Goal: Task Accomplishment & Management: Complete application form

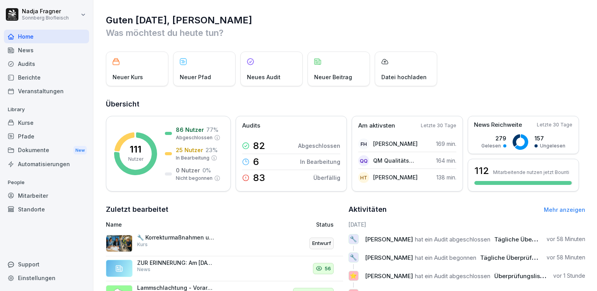
click at [40, 198] on div "Mitarbeiter" at bounding box center [46, 196] width 85 height 14
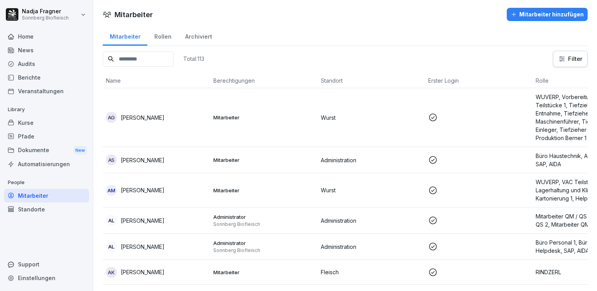
click at [548, 11] on div "Mitarbeiter hinzufügen" at bounding box center [546, 14] width 73 height 9
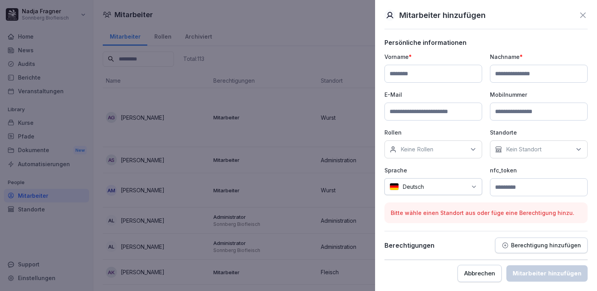
click at [451, 76] on input at bounding box center [433, 74] width 98 height 18
type input "**********"
click at [425, 116] on input at bounding box center [433, 112] width 98 height 18
type input "**"
click at [526, 70] on input at bounding box center [539, 74] width 98 height 18
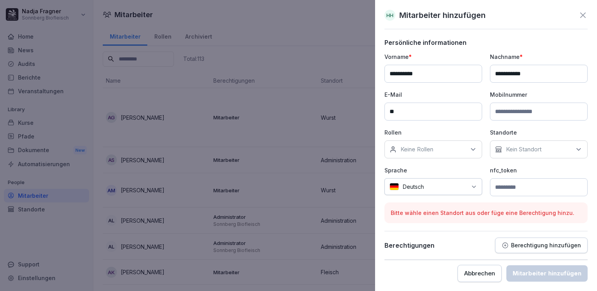
type input "**********"
click at [388, 75] on input "**********" at bounding box center [433, 74] width 98 height 18
type input "*"
type input "**"
click at [413, 110] on input "**" at bounding box center [433, 112] width 98 height 18
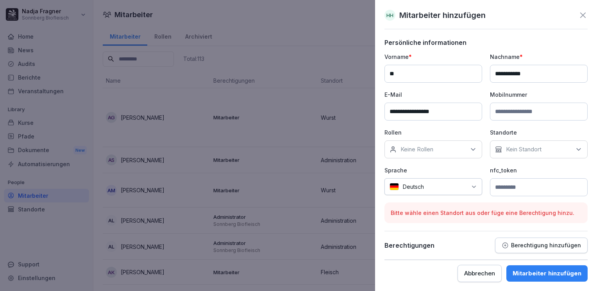
type input "**********"
click at [453, 149] on div "Keine Rollen" at bounding box center [433, 150] width 98 height 18
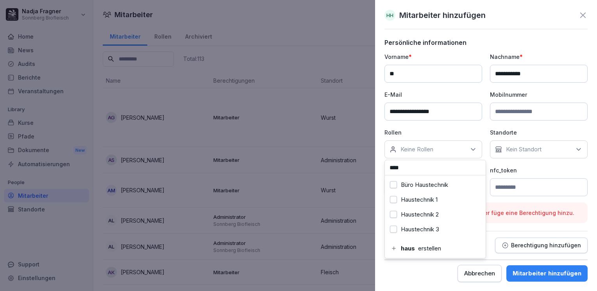
type input "****"
click at [394, 200] on button "Haustechnik 1" at bounding box center [393, 199] width 7 height 7
click at [395, 184] on button "Büro Haustechnik" at bounding box center [393, 185] width 7 height 7
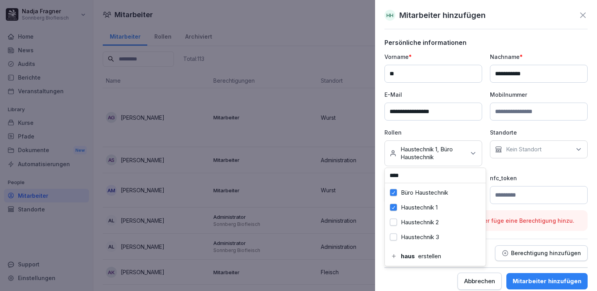
click at [524, 151] on p "Kein Standort" at bounding box center [524, 150] width 36 height 8
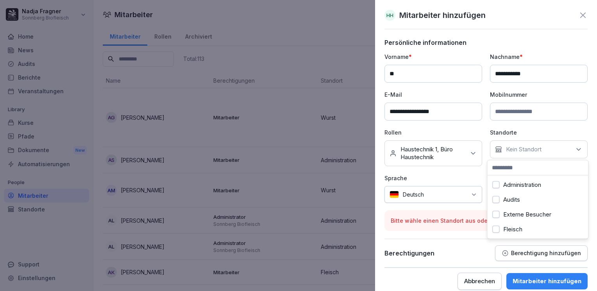
click at [519, 187] on label "Administration" at bounding box center [522, 185] width 38 height 7
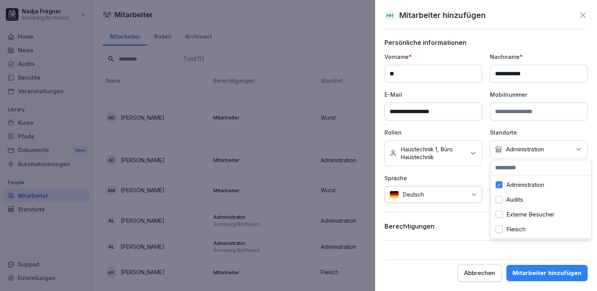
click at [519, 187] on label "Administration" at bounding box center [525, 185] width 38 height 7
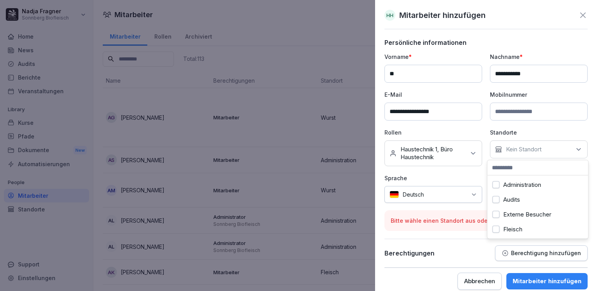
click at [508, 198] on label "Audits" at bounding box center [511, 199] width 17 height 7
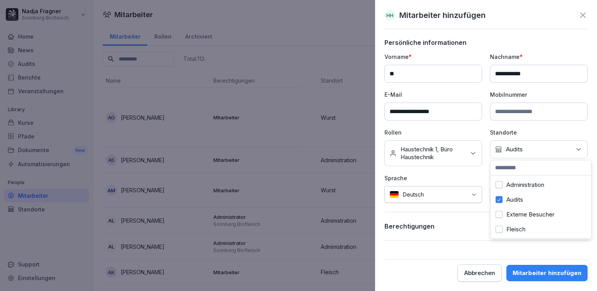
click at [508, 198] on label "Audits" at bounding box center [514, 199] width 17 height 7
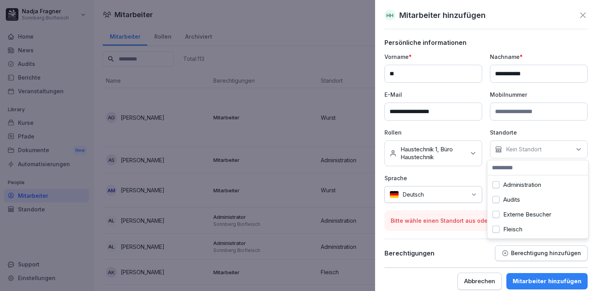
click at [578, 17] on icon at bounding box center [582, 15] width 9 height 9
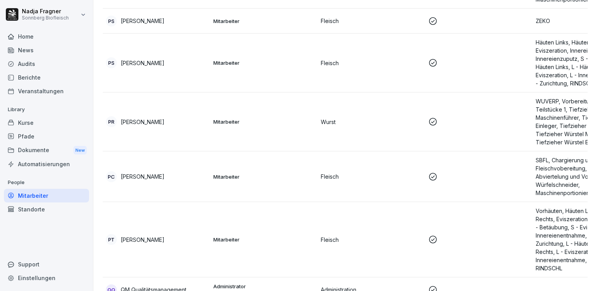
scroll to position [3249, 0]
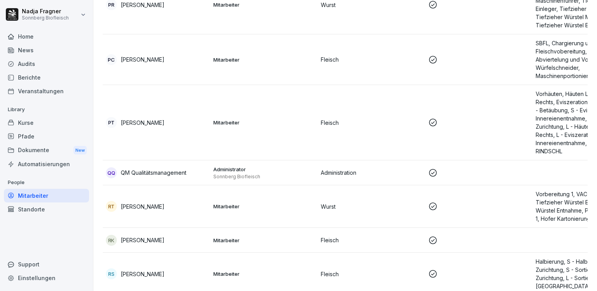
click at [287, 174] on p "Sonnberg Biofleisch" at bounding box center [263, 177] width 101 height 6
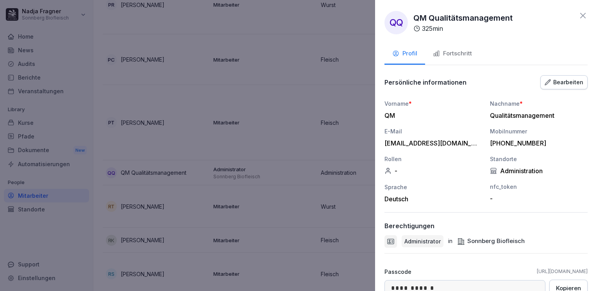
click at [287, 173] on div at bounding box center [298, 145] width 597 height 291
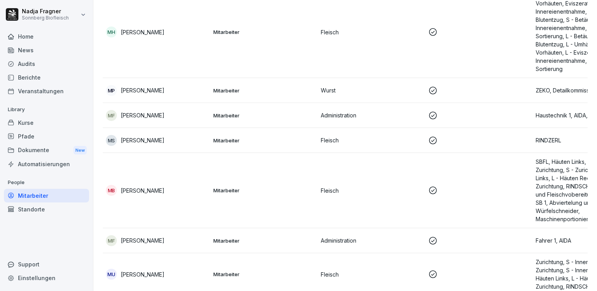
scroll to position [2507, 0]
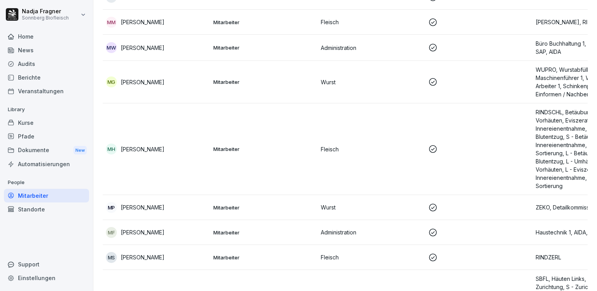
click at [32, 210] on div "Standorte" at bounding box center [46, 210] width 85 height 14
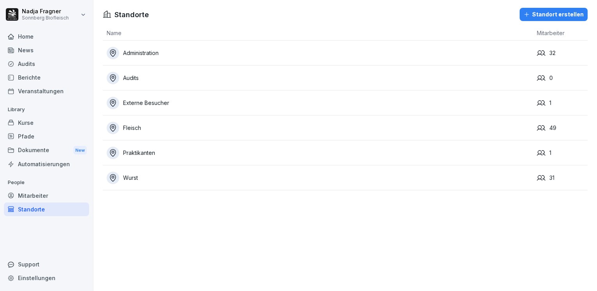
click at [149, 76] on div "Audits" at bounding box center [320, 78] width 426 height 12
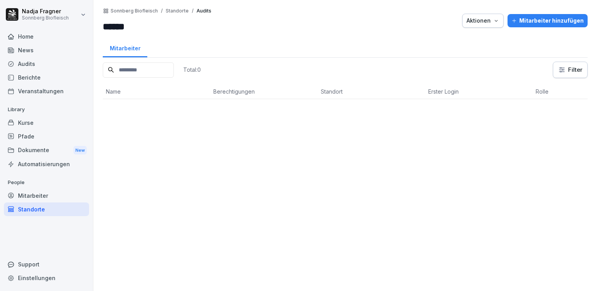
click at [179, 12] on p "Standorte" at bounding box center [177, 10] width 23 height 5
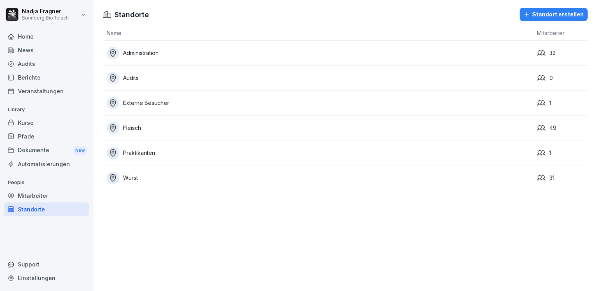
click at [43, 125] on div "Kurse" at bounding box center [46, 123] width 85 height 14
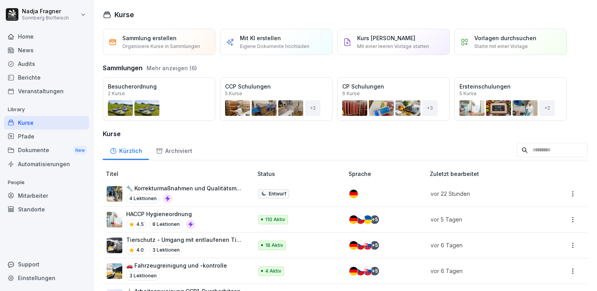
click at [37, 196] on div "Mitarbeiter" at bounding box center [46, 196] width 85 height 14
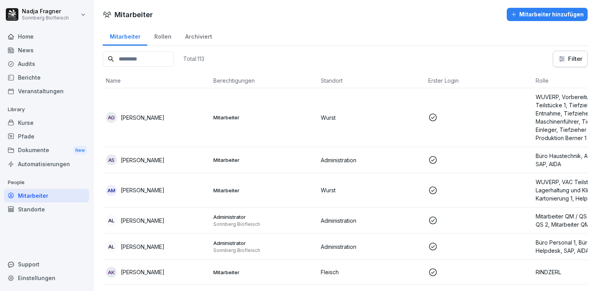
click at [533, 12] on div "Mitarbeiter hinzufügen" at bounding box center [546, 14] width 73 height 9
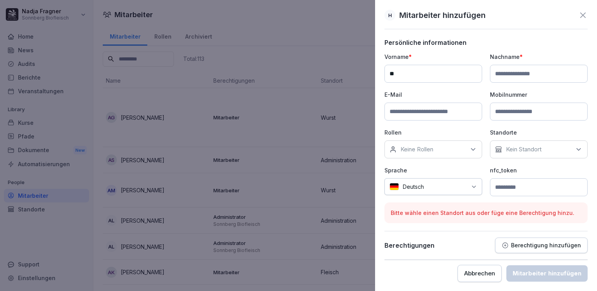
type input "**"
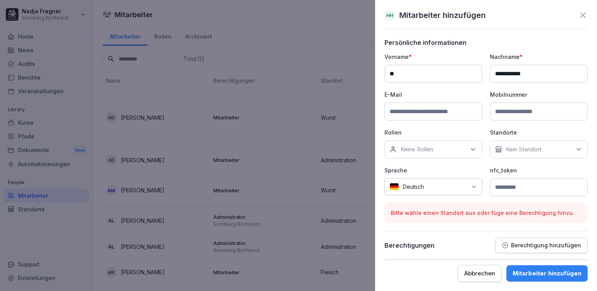
type input "**********"
click at [423, 112] on input at bounding box center [433, 112] width 98 height 18
type input "**********"
click at [454, 137] on div "Rollen Keine Rollen" at bounding box center [433, 143] width 98 height 30
click at [452, 149] on div "Keine Rollen" at bounding box center [433, 150] width 98 height 18
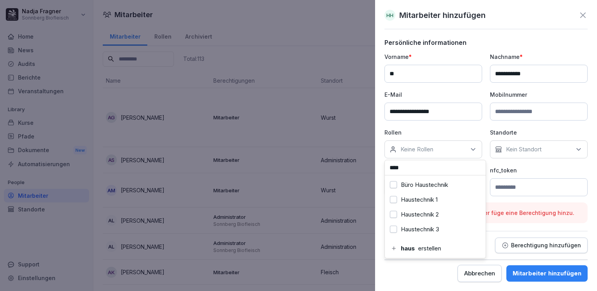
type input "****"
click at [434, 187] on label "Büro Haustechnik" at bounding box center [424, 185] width 47 height 7
click at [422, 199] on label "Haustechnik 1" at bounding box center [419, 199] width 37 height 7
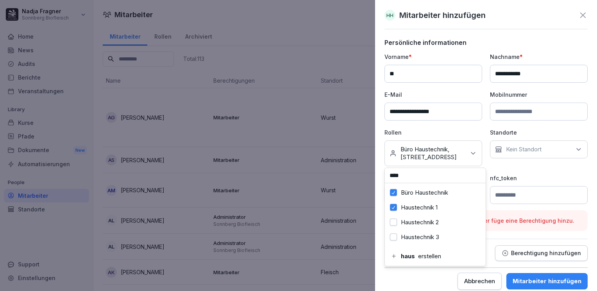
click at [541, 148] on div "Kein Standort" at bounding box center [539, 150] width 98 height 18
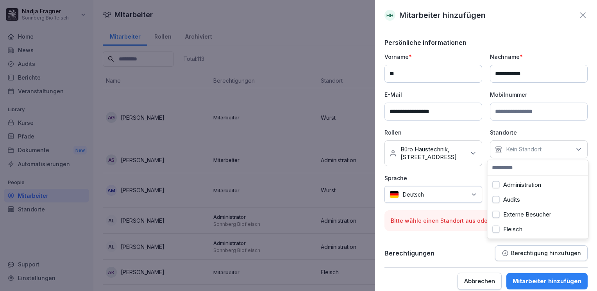
click at [530, 187] on label "Administration" at bounding box center [522, 185] width 38 height 7
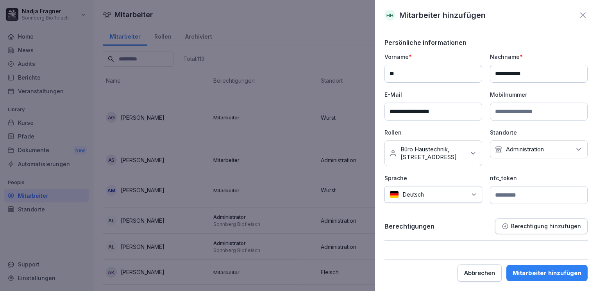
click at [470, 212] on div "**********" at bounding box center [485, 140] width 203 height 202
click at [526, 224] on p "Berechtigung hinzufügen" at bounding box center [546, 226] width 70 height 6
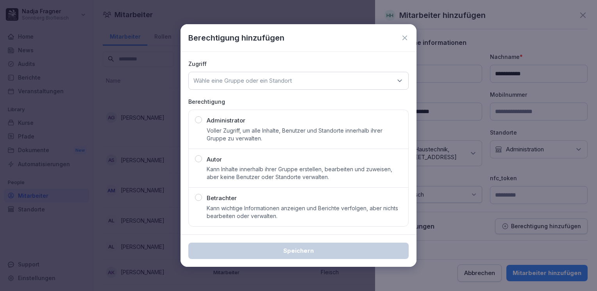
click at [356, 79] on div "Wähle eine Gruppe oder ein Standort" at bounding box center [298, 81] width 220 height 18
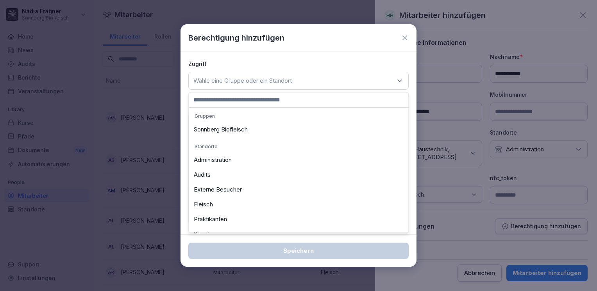
click at [356, 79] on div "Wähle eine Gruppe oder ein Standort" at bounding box center [298, 81] width 220 height 18
click at [389, 59] on div "Zugriff Wähle eine Gruppe oder ein Standort Gruppen Sonnberg Biofleisch Standor…" at bounding box center [298, 143] width 236 height 183
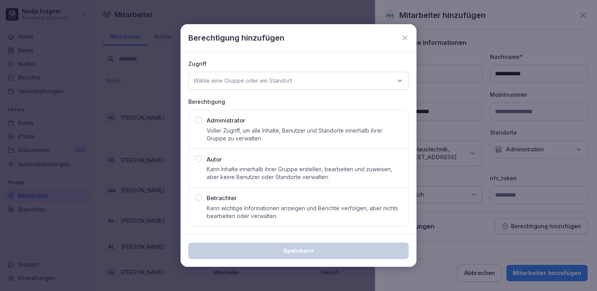
click at [408, 36] on icon at bounding box center [405, 38] width 8 height 8
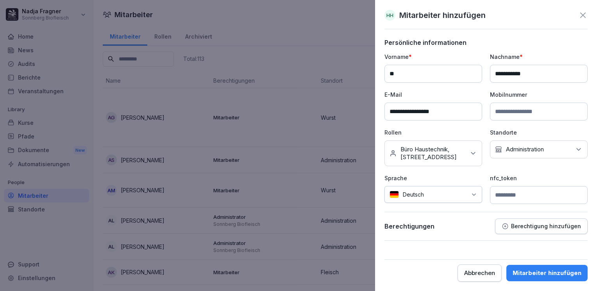
click at [558, 272] on div "Mitarbeiter hinzufügen" at bounding box center [546, 273] width 69 height 9
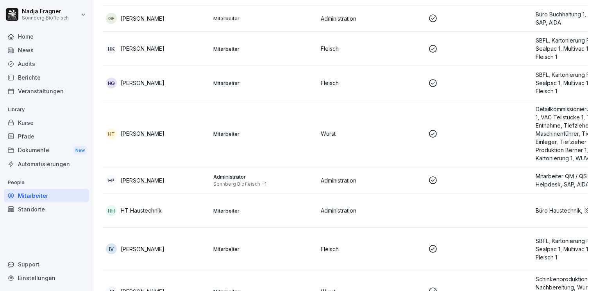
scroll to position [1171, 0]
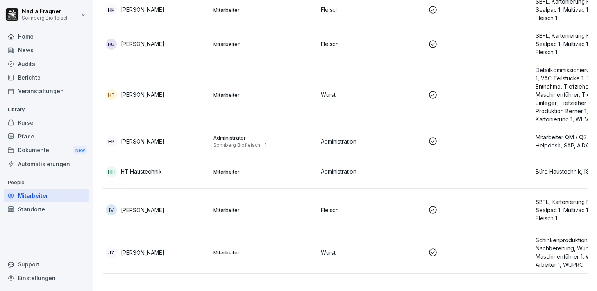
click at [178, 174] on div "HH HT Haustechnik" at bounding box center [156, 171] width 101 height 11
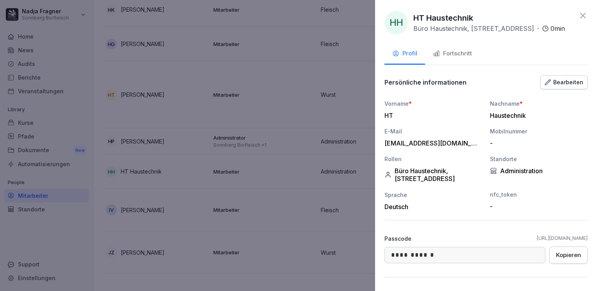
click at [451, 57] on div "Fortschritt" at bounding box center [452, 53] width 39 height 9
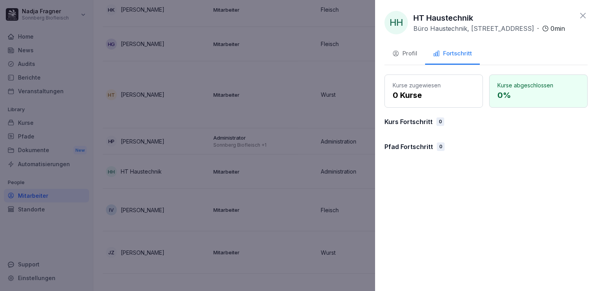
click at [408, 52] on div "Profil" at bounding box center [404, 53] width 25 height 9
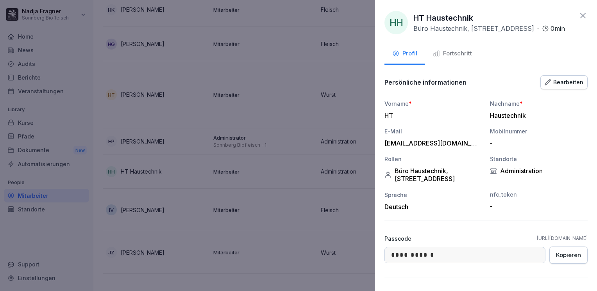
click at [578, 14] on icon at bounding box center [582, 15] width 9 height 9
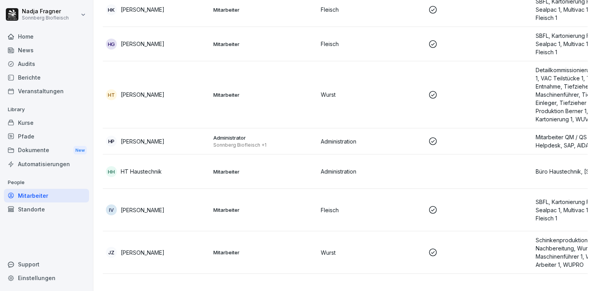
click at [39, 38] on div "Home" at bounding box center [46, 37] width 85 height 14
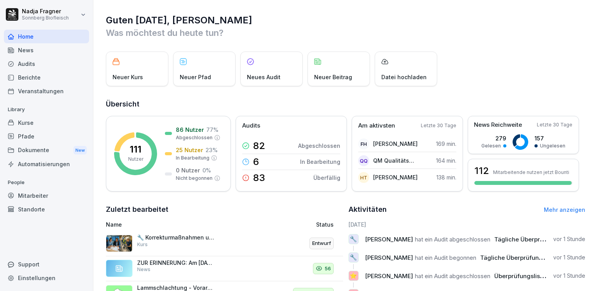
click at [40, 126] on div "Kurse" at bounding box center [46, 123] width 85 height 14
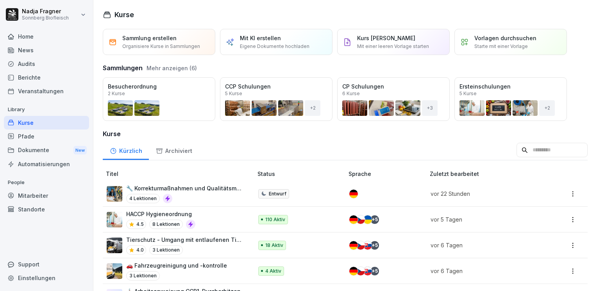
click at [0, 0] on div "Öffnen" at bounding box center [0, 0] width 0 height 0
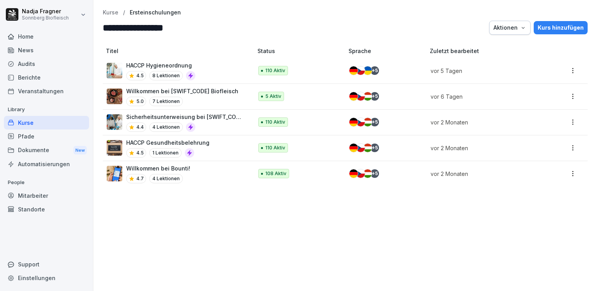
click at [170, 64] on p "HACCP Hygieneordnung" at bounding box center [160, 65] width 69 height 8
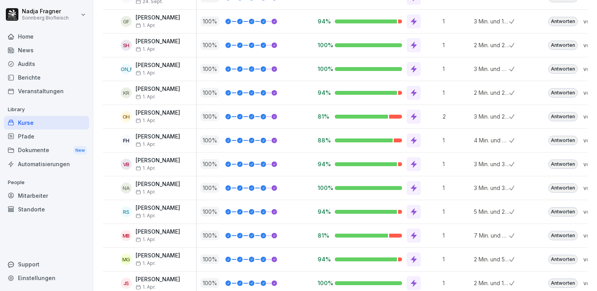
scroll to position [39, 0]
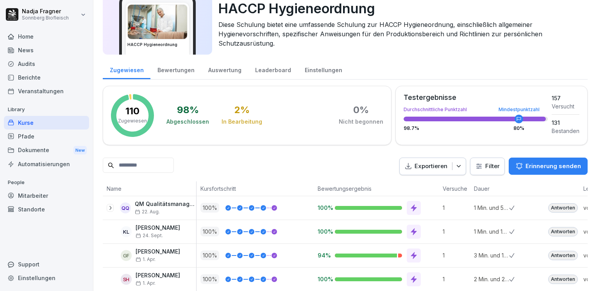
click at [27, 39] on div "Home" at bounding box center [46, 37] width 85 height 14
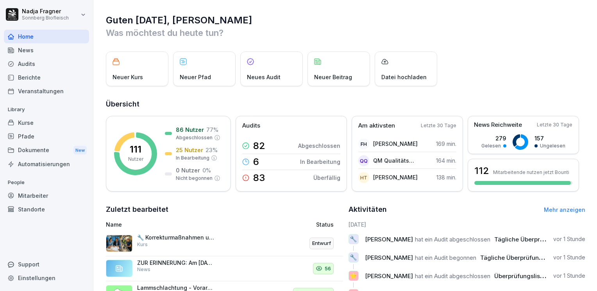
scroll to position [110, 0]
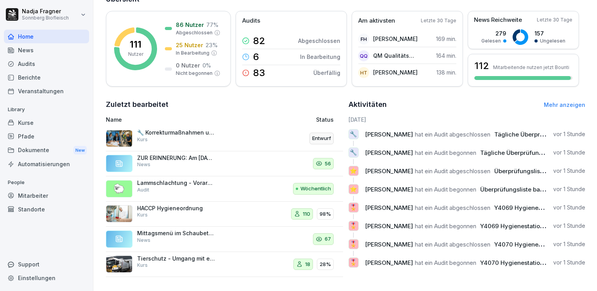
click at [32, 124] on div "Kurse" at bounding box center [46, 123] width 85 height 14
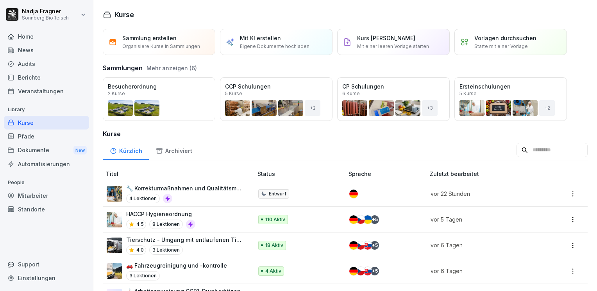
click at [37, 197] on div "Mitarbeiter" at bounding box center [46, 196] width 85 height 14
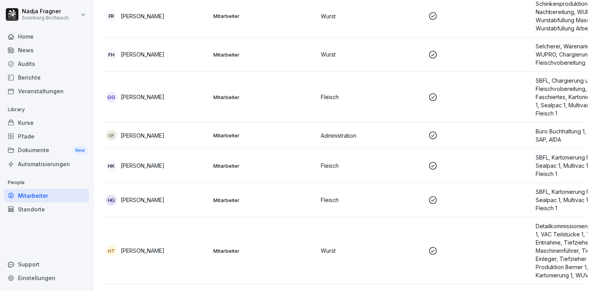
scroll to position [1132, 0]
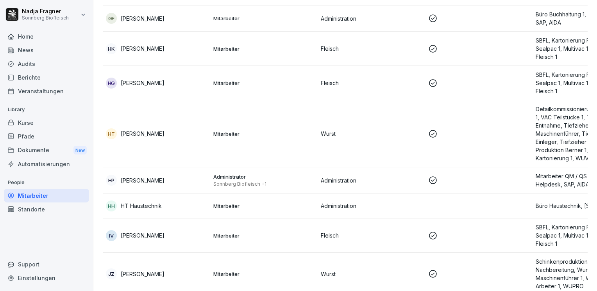
click at [161, 206] on p "HT Haustechnik" at bounding box center [141, 206] width 41 height 8
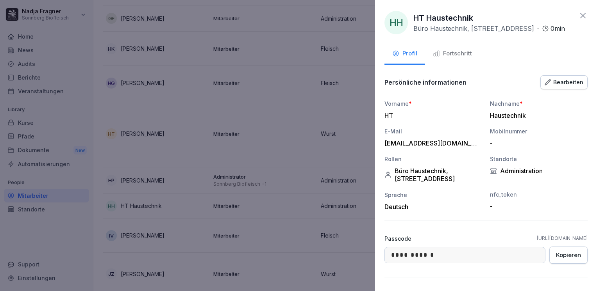
click at [560, 87] on button "Bearbeiten" at bounding box center [563, 82] width 47 height 14
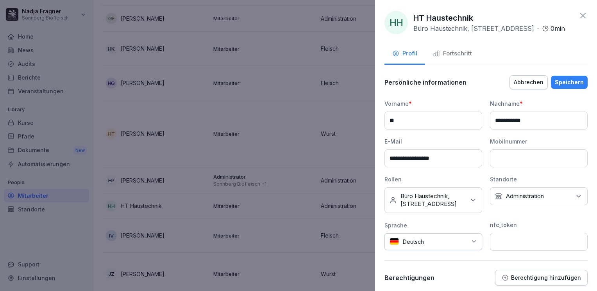
click at [533, 191] on div "Kein Standort Administration" at bounding box center [539, 196] width 98 height 18
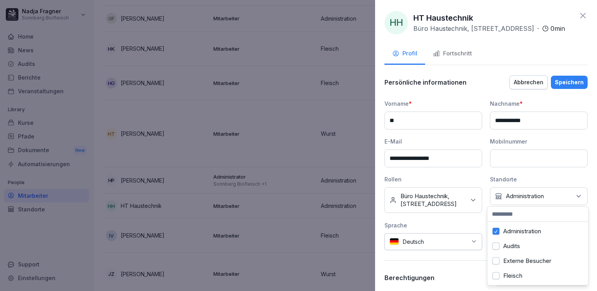
click at [500, 233] on div "Administration" at bounding box center [537, 231] width 97 height 15
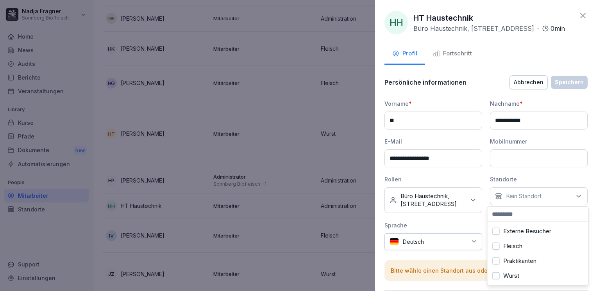
scroll to position [0, 0]
click at [523, 230] on label "Administration" at bounding box center [522, 231] width 38 height 7
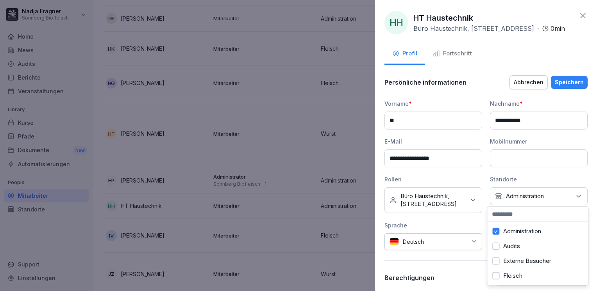
click at [579, 18] on icon at bounding box center [582, 15] width 9 height 9
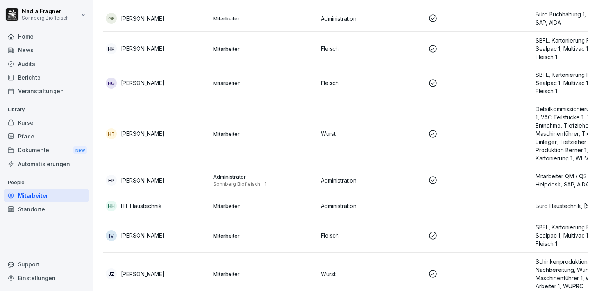
click at [172, 210] on div "HH HT Haustechnik" at bounding box center [156, 206] width 101 height 11
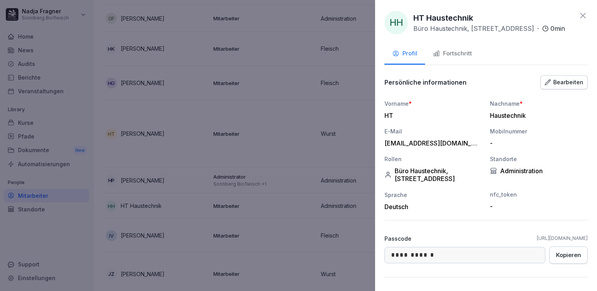
click at [454, 54] on div "Fortschritt" at bounding box center [452, 53] width 39 height 9
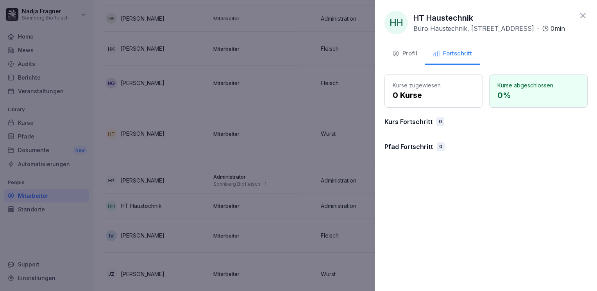
click at [413, 54] on div "Profil" at bounding box center [404, 53] width 25 height 9
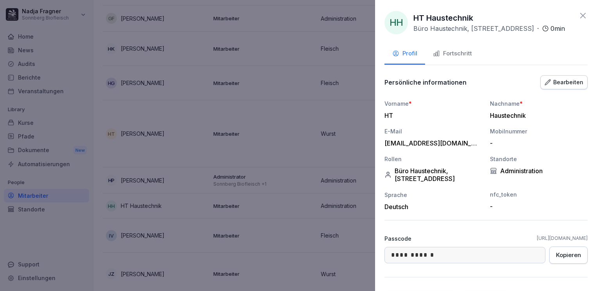
click at [579, 16] on icon at bounding box center [582, 15] width 9 height 9
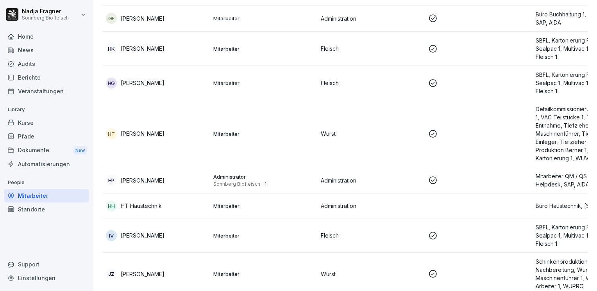
click at [37, 40] on div "Home" at bounding box center [46, 37] width 85 height 14
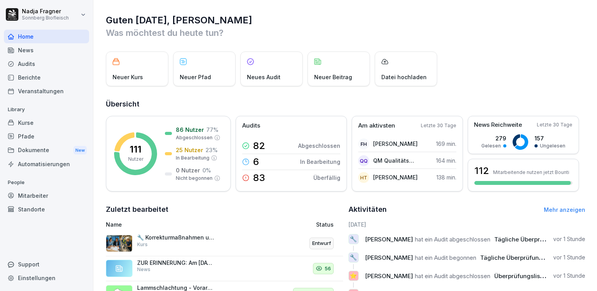
click at [34, 131] on div "Pfade" at bounding box center [46, 137] width 85 height 14
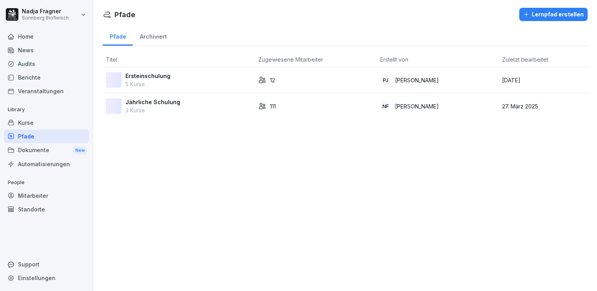
click at [160, 78] on p "Ersteinschulung" at bounding box center [147, 76] width 45 height 8
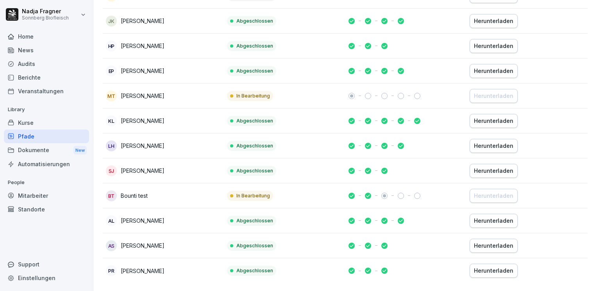
scroll to position [106, 0]
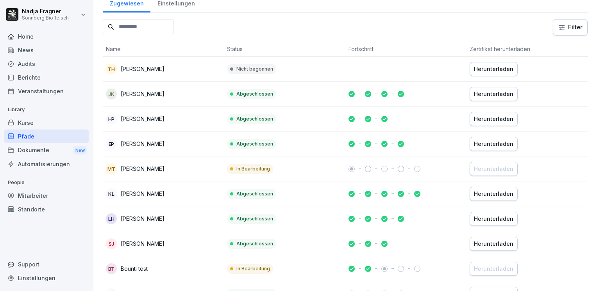
click at [45, 119] on div "Kurse" at bounding box center [46, 123] width 85 height 14
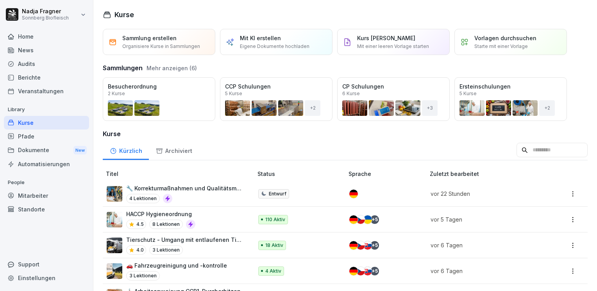
click at [46, 196] on div "Mitarbeiter" at bounding box center [46, 196] width 85 height 14
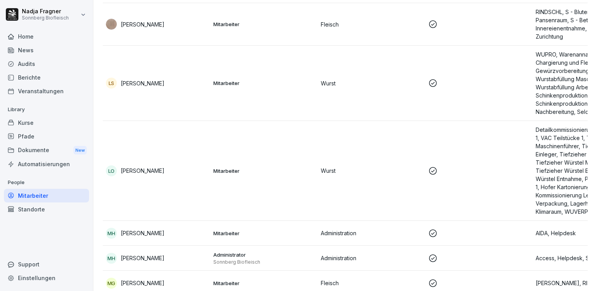
scroll to position [2304, 0]
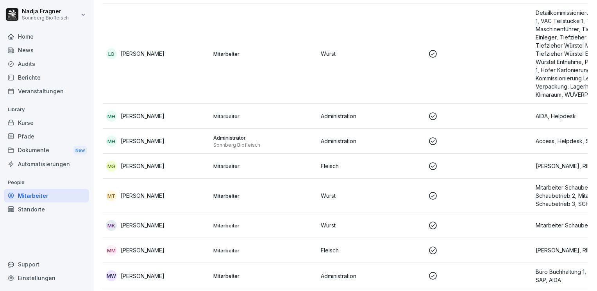
click at [501, 196] on p at bounding box center [478, 195] width 101 height 9
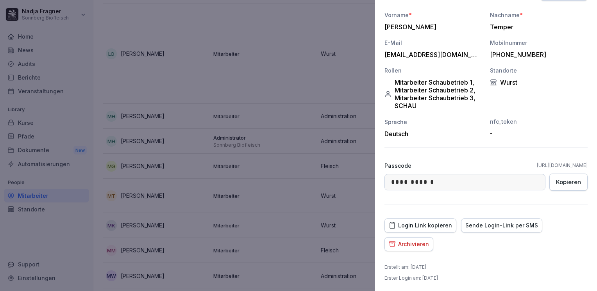
scroll to position [0, 0]
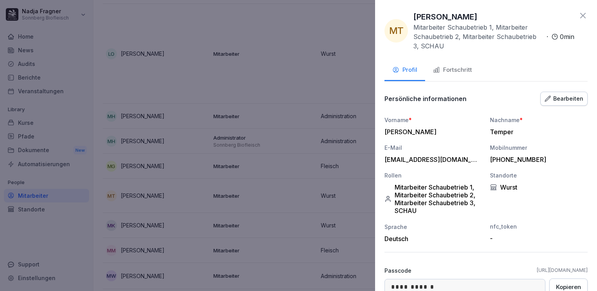
click at [453, 70] on div "Fortschritt" at bounding box center [452, 70] width 39 height 9
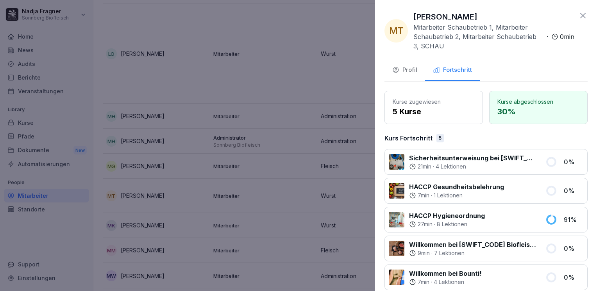
click at [578, 16] on icon at bounding box center [582, 15] width 9 height 9
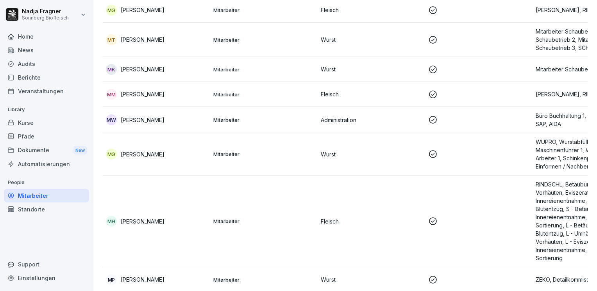
scroll to position [2304, 0]
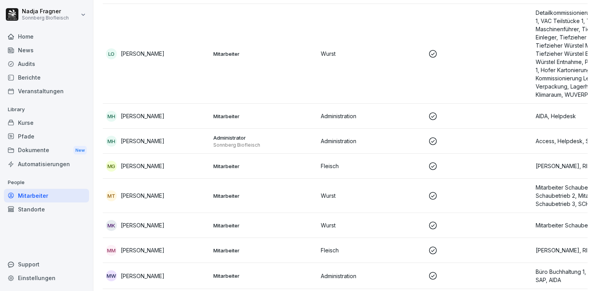
click at [30, 38] on div "Home" at bounding box center [46, 37] width 85 height 14
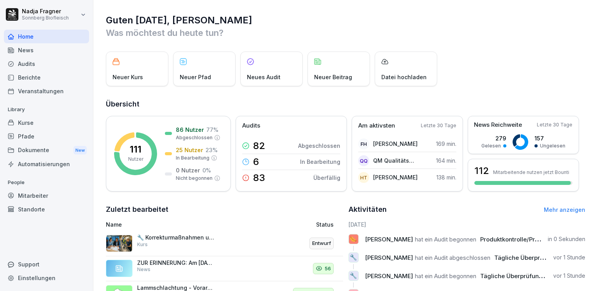
click at [36, 36] on div "Home" at bounding box center [46, 37] width 85 height 14
click at [27, 33] on div "Home" at bounding box center [46, 37] width 85 height 14
click at [43, 199] on div "Mitarbeiter" at bounding box center [46, 196] width 85 height 14
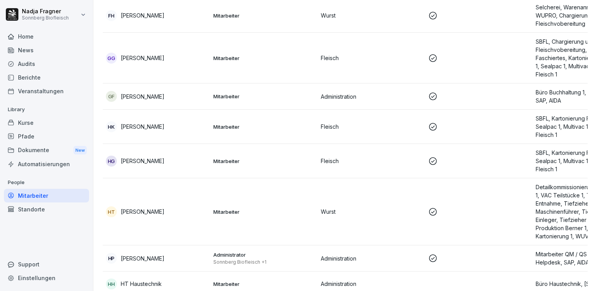
scroll to position [1171, 0]
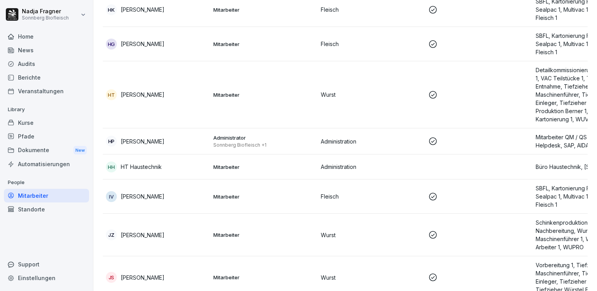
click at [188, 167] on div "HH HT Haustechnik" at bounding box center [156, 167] width 101 height 11
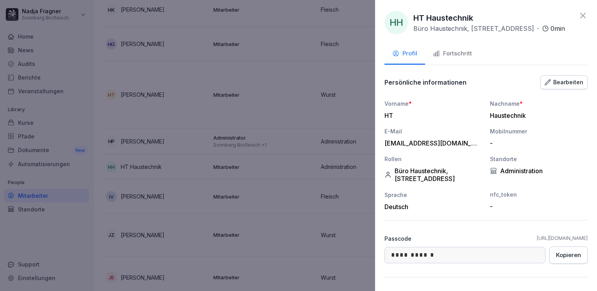
click at [461, 53] on div "Fortschritt" at bounding box center [452, 53] width 39 height 9
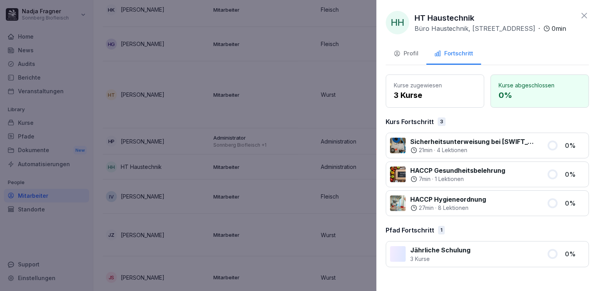
click at [34, 123] on div at bounding box center [298, 145] width 597 height 291
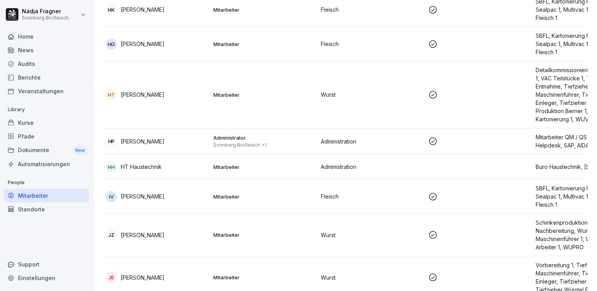
click at [31, 124] on div "Kurse" at bounding box center [46, 123] width 85 height 14
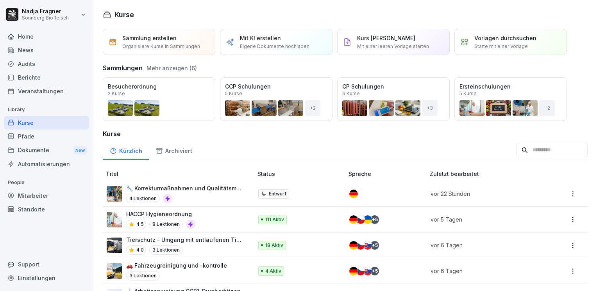
click at [0, 0] on div "Öffnen" at bounding box center [0, 0] width 0 height 0
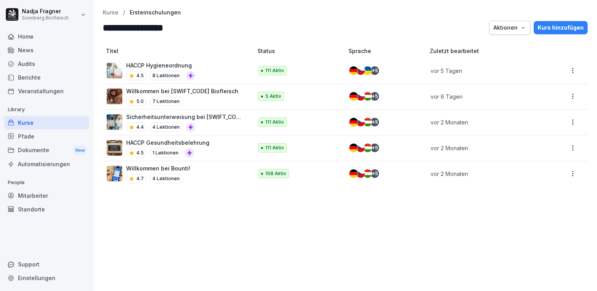
click at [192, 115] on p "Sicherheitsunterweisung bei [SWIFT_CODE]" at bounding box center [185, 117] width 119 height 8
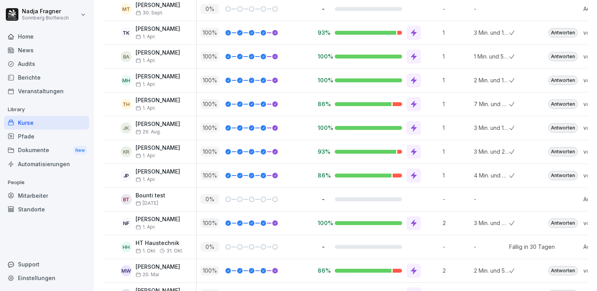
scroll to position [2421, 0]
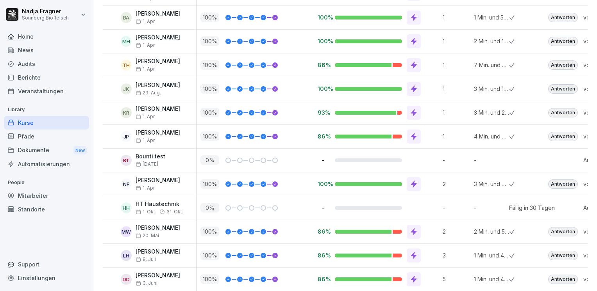
click at [538, 204] on div "Fällig in 30 Tagen" at bounding box center [532, 208] width 46 height 8
click at [161, 198] on div "Zugewiesen 1. Okt. 2025 Zugewiesen 1. Okt. 2025" at bounding box center [141, 192] width 53 height 12
click at [324, 204] on p "-" at bounding box center [322, 207] width 11 height 7
click at [423, 204] on div "-" at bounding box center [377, 207] width 121 height 7
click at [42, 135] on div "Pfade" at bounding box center [46, 137] width 85 height 14
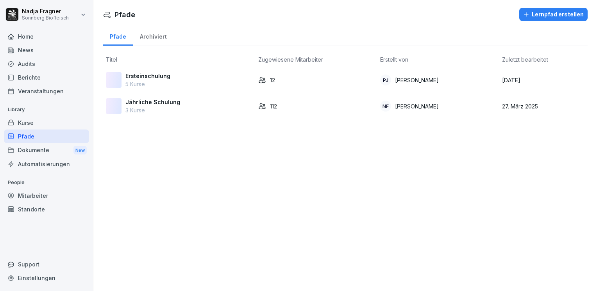
click at [175, 104] on p "Jährliche Schulung" at bounding box center [152, 102] width 55 height 8
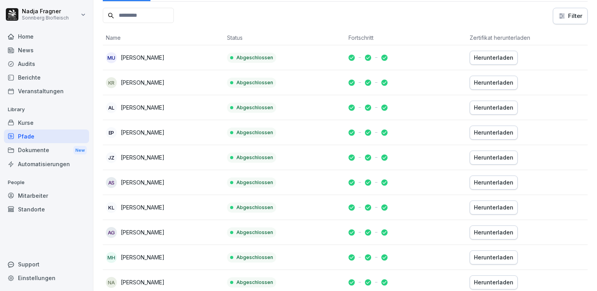
scroll to position [273, 0]
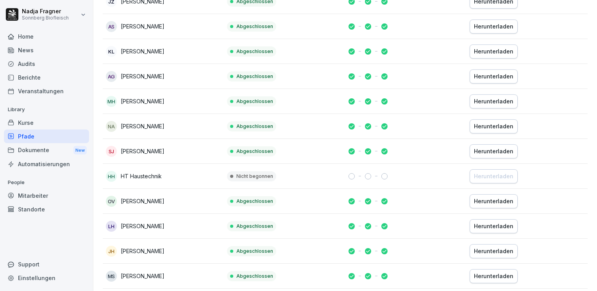
click at [323, 176] on td "Nicht begonnen" at bounding box center [284, 176] width 121 height 25
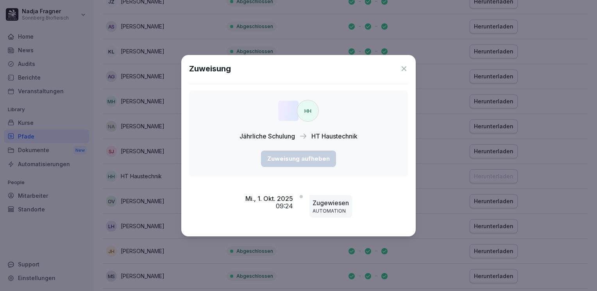
click at [406, 66] on icon at bounding box center [403, 68] width 5 height 5
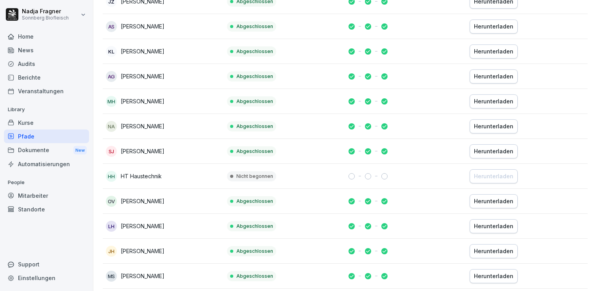
click at [36, 207] on div "Standorte" at bounding box center [46, 210] width 85 height 14
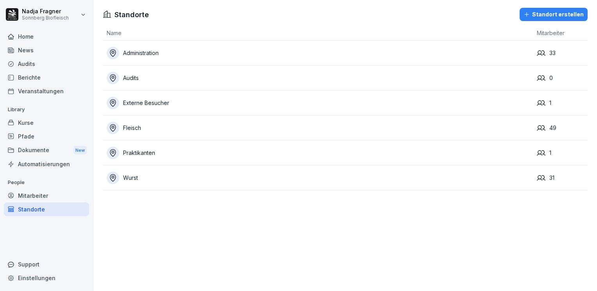
click at [32, 38] on div "Home" at bounding box center [46, 37] width 85 height 14
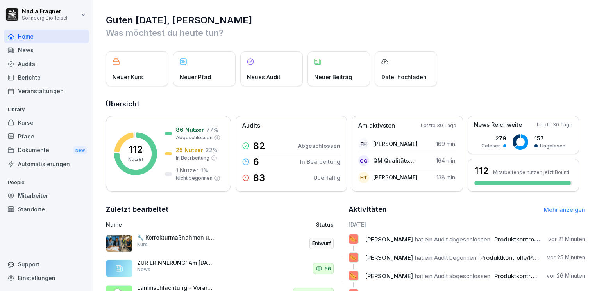
click at [29, 198] on div "Mitarbeiter" at bounding box center [46, 196] width 85 height 14
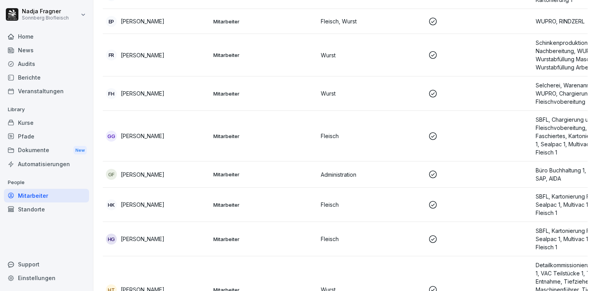
scroll to position [1132, 0]
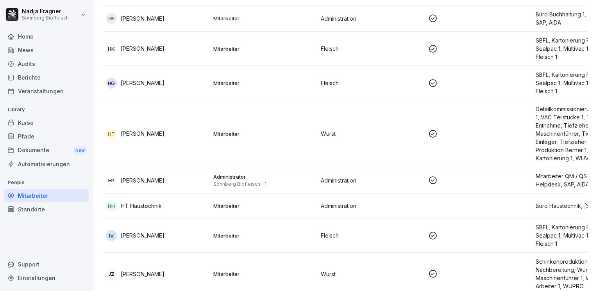
click at [218, 200] on td "Mitarbeiter" at bounding box center [263, 206] width 107 height 25
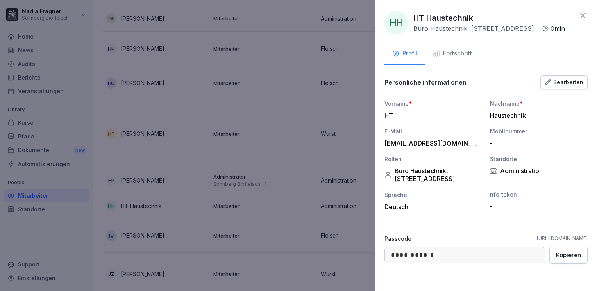
click at [562, 84] on div "Bearbeiten" at bounding box center [563, 82] width 39 height 9
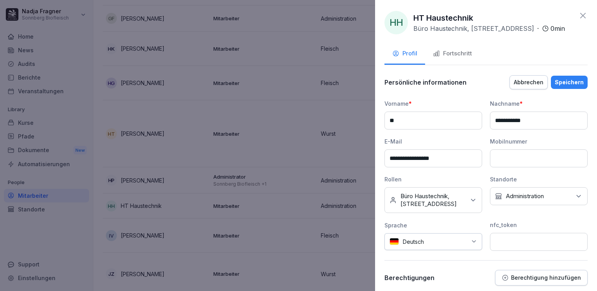
click at [544, 187] on div "Kein Standort Administration" at bounding box center [539, 196] width 98 height 18
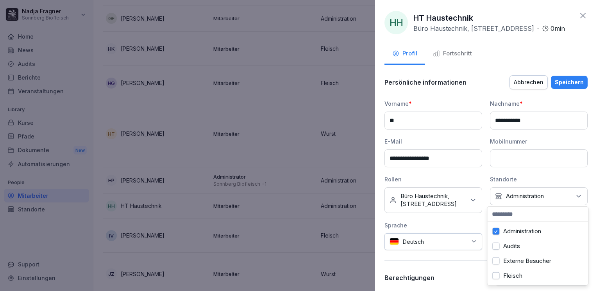
click at [523, 242] on div "Audits" at bounding box center [537, 246] width 97 height 15
click at [523, 231] on label "Administration" at bounding box center [522, 231] width 38 height 7
click at [570, 85] on div "Speichern" at bounding box center [568, 82] width 29 height 9
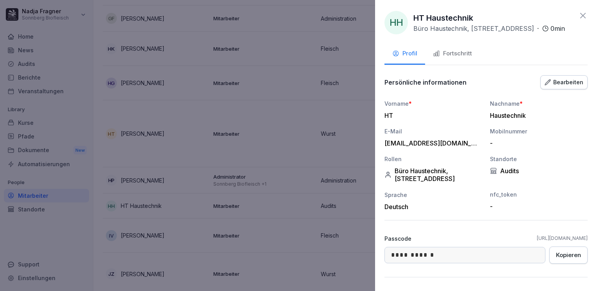
click at [456, 53] on div "Fortschritt" at bounding box center [452, 53] width 39 height 9
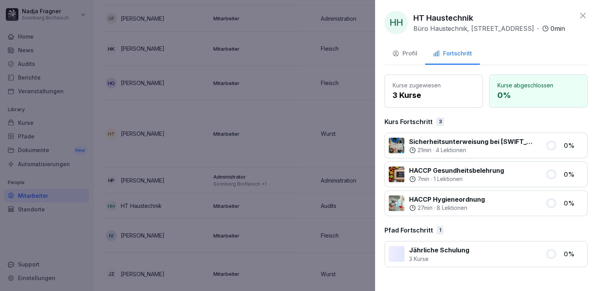
click at [581, 17] on icon at bounding box center [582, 15] width 9 height 9
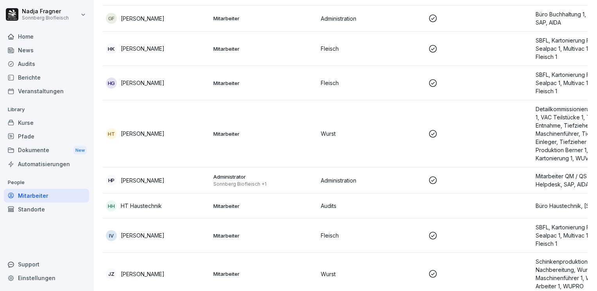
click at [36, 135] on div "Pfade" at bounding box center [46, 137] width 85 height 14
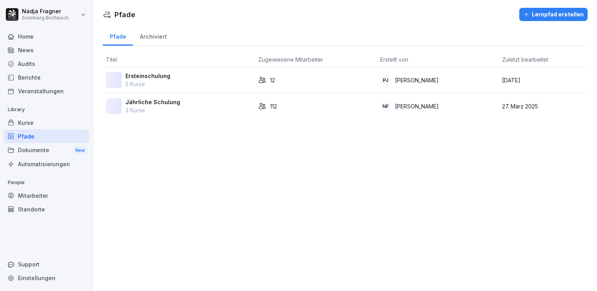
click at [178, 103] on div "Jährliche Schulung 3 Kurse" at bounding box center [179, 106] width 146 height 16
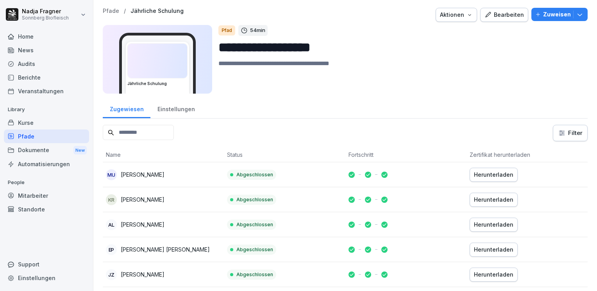
click at [494, 18] on div "Bearbeiten" at bounding box center [503, 15] width 39 height 9
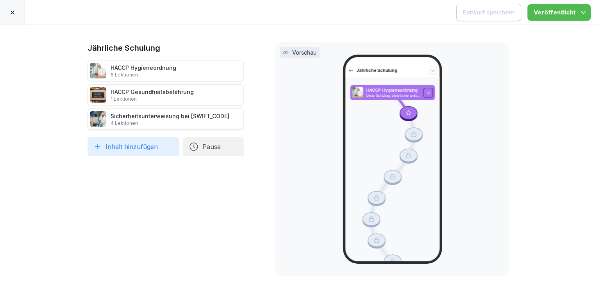
click at [9, 11] on icon at bounding box center [12, 12] width 6 height 6
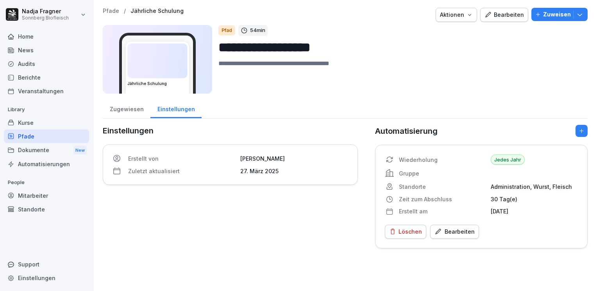
click at [129, 108] on div "Zugewiesen" at bounding box center [127, 108] width 48 height 20
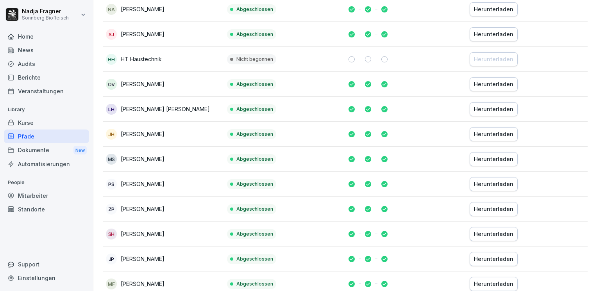
scroll to position [312, 0]
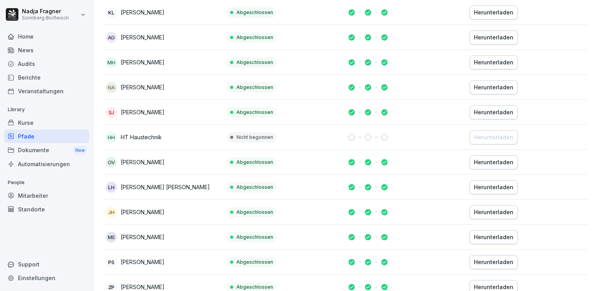
click at [415, 136] on div at bounding box center [405, 137] width 115 height 6
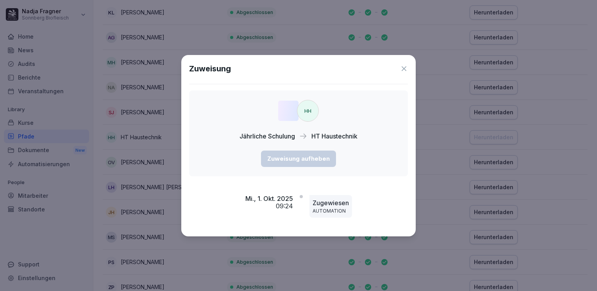
click at [334, 199] on p "Zugewiesen" at bounding box center [330, 202] width 36 height 9
click at [405, 71] on icon at bounding box center [404, 69] width 8 height 8
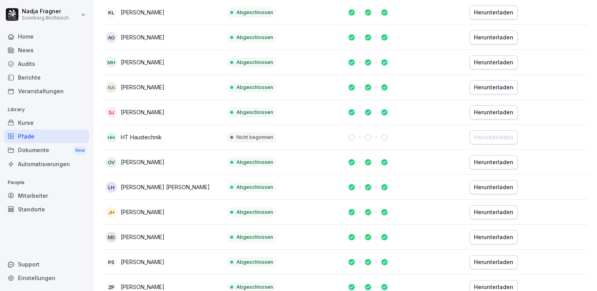
click at [32, 133] on div "Pfade" at bounding box center [46, 137] width 85 height 14
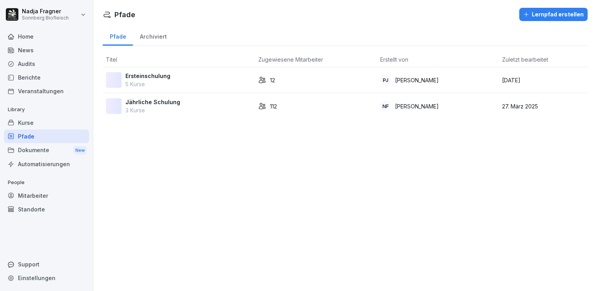
click at [176, 100] on p "Jährliche Schulung" at bounding box center [152, 102] width 55 height 8
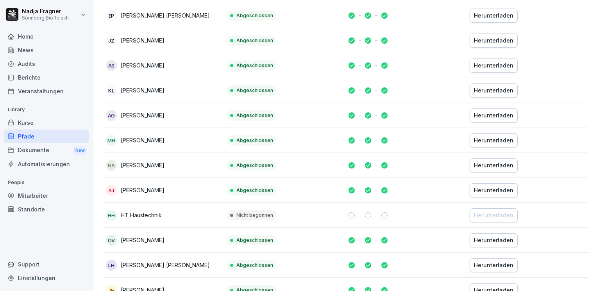
scroll to position [273, 0]
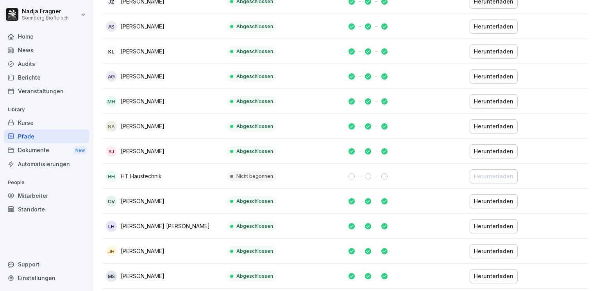
click at [433, 167] on td at bounding box center [405, 176] width 121 height 25
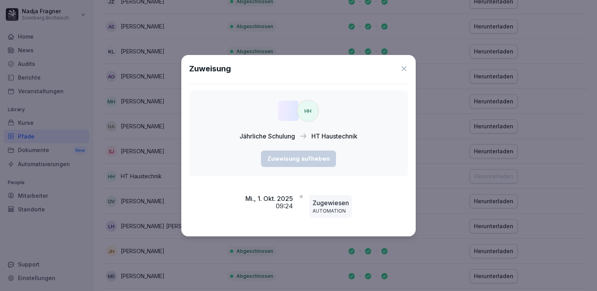
click at [306, 115] on div "HH" at bounding box center [308, 111] width 22 height 22
click at [405, 65] on icon at bounding box center [404, 69] width 8 height 8
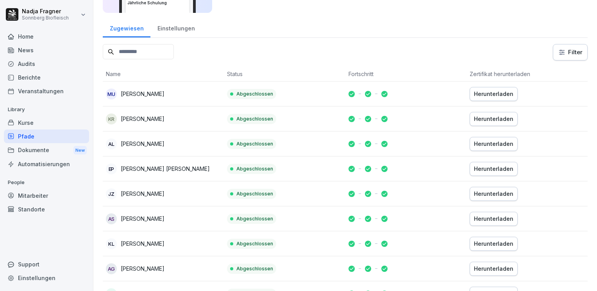
scroll to position [0, 0]
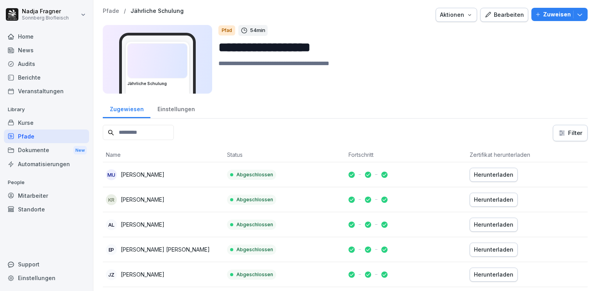
click at [15, 121] on div "Kurse" at bounding box center [46, 123] width 85 height 14
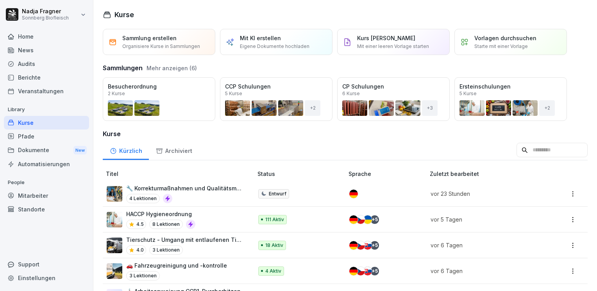
click at [0, 0] on div "Öffnen" at bounding box center [0, 0] width 0 height 0
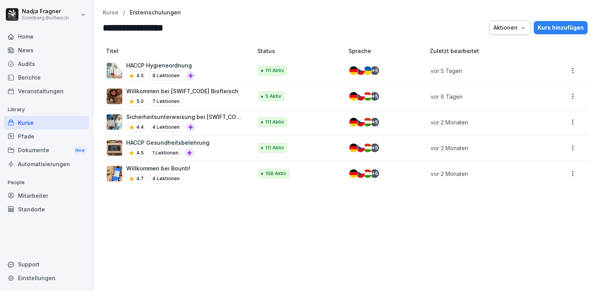
click at [202, 115] on p "Sicherheitsunterweisung bei [SWIFT_CODE]" at bounding box center [185, 117] width 119 height 8
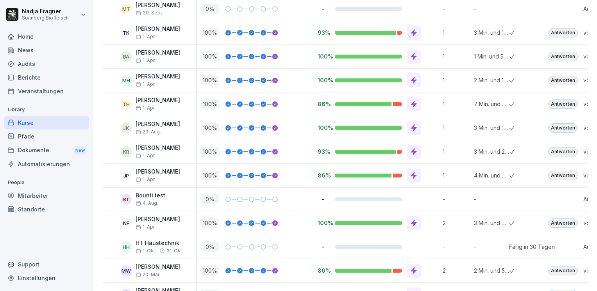
scroll to position [2421, 0]
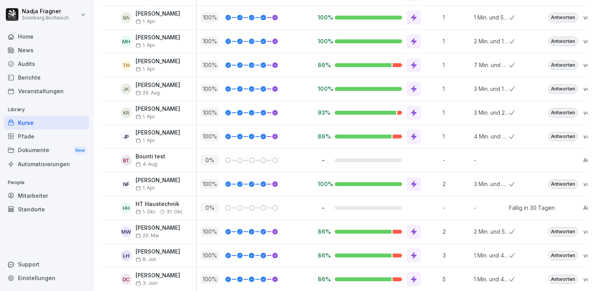
click at [487, 204] on p "-" at bounding box center [491, 208] width 35 height 8
click at [517, 204] on div "Fällig in 30 Tagen" at bounding box center [532, 208] width 46 height 8
click at [297, 203] on div "0 %" at bounding box center [256, 208] width 113 height 10
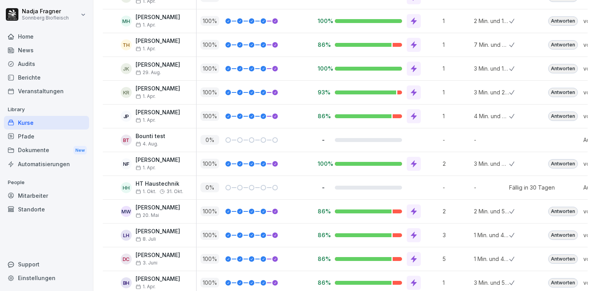
scroll to position [2402, 0]
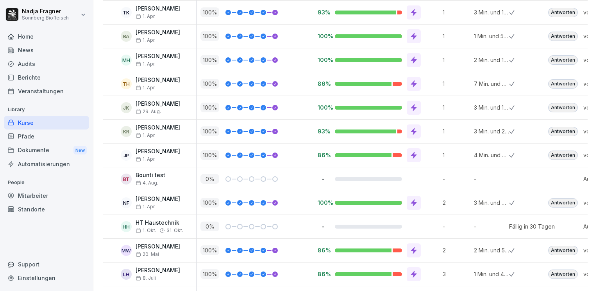
click at [309, 222] on div "0 %" at bounding box center [256, 227] width 113 height 10
click at [525, 223] on div "Fällig in 30 Tagen" at bounding box center [532, 227] width 46 height 8
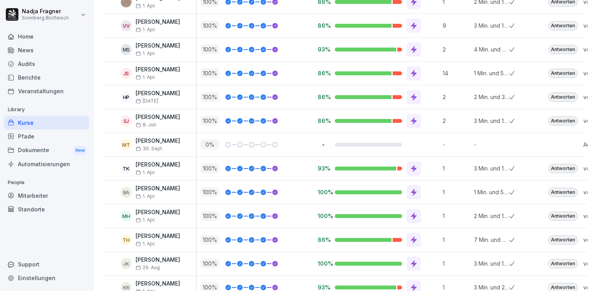
click at [42, 193] on div "Mitarbeiter" at bounding box center [46, 196] width 85 height 14
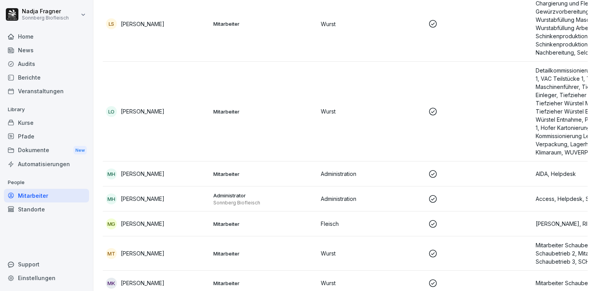
scroll to position [8, 0]
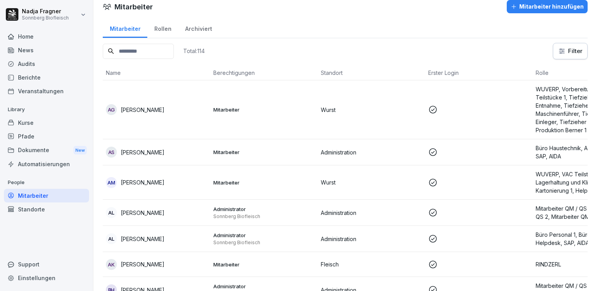
click at [32, 75] on div "Berichte" at bounding box center [46, 78] width 85 height 14
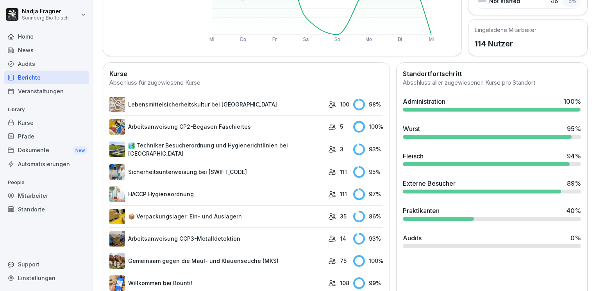
scroll to position [203, 0]
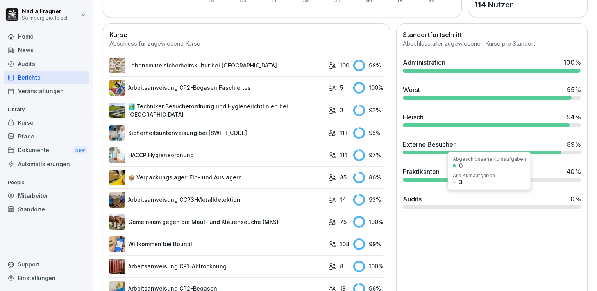
click at [427, 198] on div "Audits 0 %" at bounding box center [492, 198] width 178 height 9
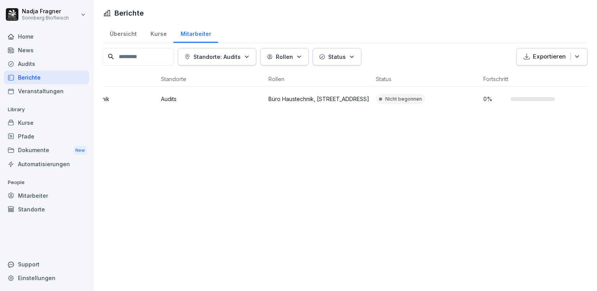
scroll to position [0, 58]
click at [395, 103] on div "Nicht begonnen" at bounding box center [400, 99] width 49 height 10
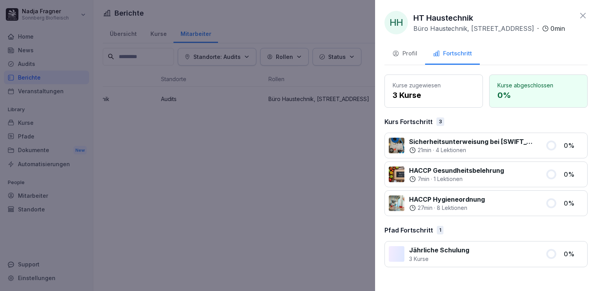
click at [436, 91] on p "3 Kurse" at bounding box center [433, 95] width 82 height 12
click at [512, 83] on p "Kurse abgeschlossen" at bounding box center [538, 85] width 82 height 8
click at [499, 142] on p "Sicherheitsunterweisung bei SONNBERG" at bounding box center [472, 141] width 127 height 9
click at [583, 16] on icon at bounding box center [582, 15] width 9 height 9
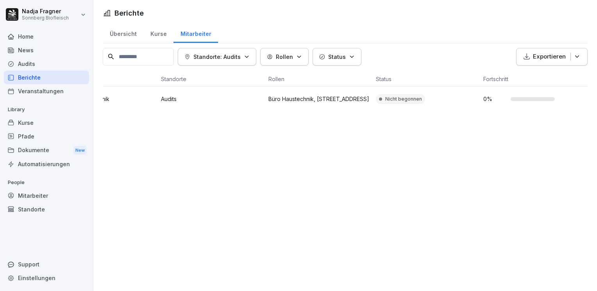
scroll to position [0, 0]
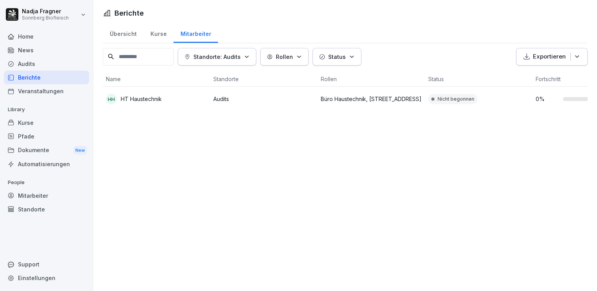
click at [163, 96] on div "HH HT Haustechnik" at bounding box center [156, 99] width 101 height 11
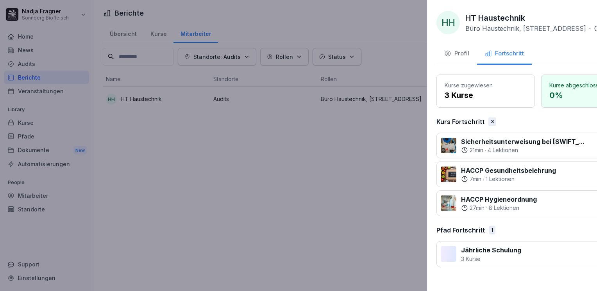
click at [163, 96] on div at bounding box center [298, 145] width 597 height 291
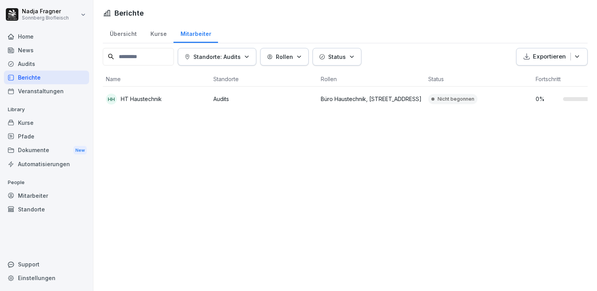
click at [160, 30] on div "Kurse" at bounding box center [158, 33] width 30 height 20
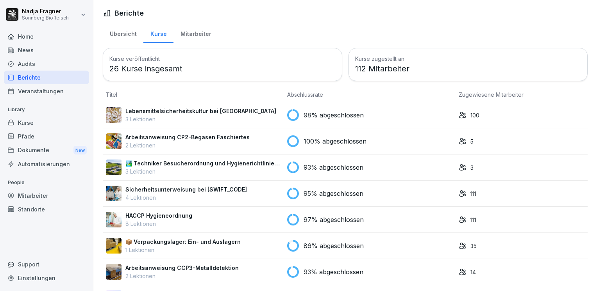
click at [58, 120] on div "Kurse" at bounding box center [46, 123] width 85 height 14
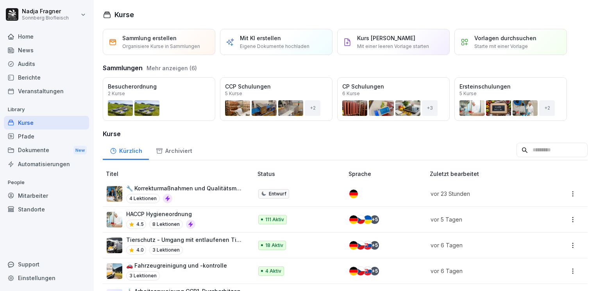
click at [61, 51] on div "News" at bounding box center [46, 50] width 85 height 14
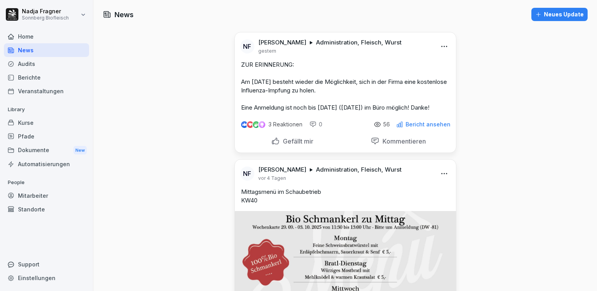
click at [41, 38] on div "Home" at bounding box center [46, 37] width 85 height 14
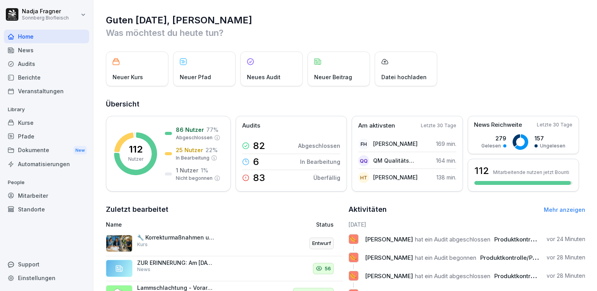
click at [40, 87] on div "Veranstaltungen" at bounding box center [46, 91] width 85 height 14
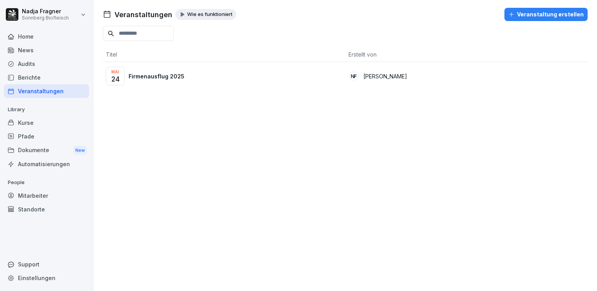
click at [535, 15] on div "Veranstaltung erstellen" at bounding box center [545, 14] width 75 height 9
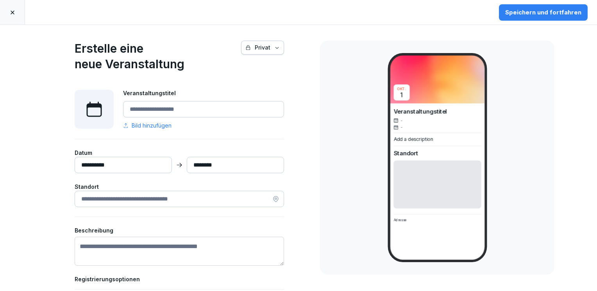
click at [16, 13] on link at bounding box center [12, 12] width 25 height 25
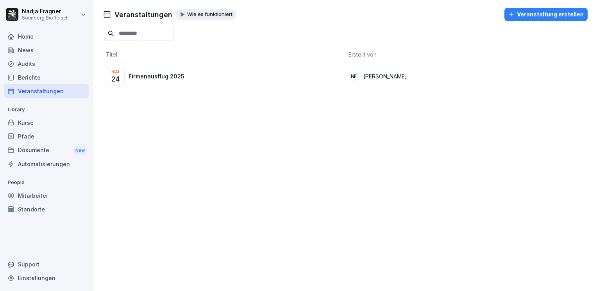
click at [38, 39] on div "Home" at bounding box center [46, 37] width 85 height 14
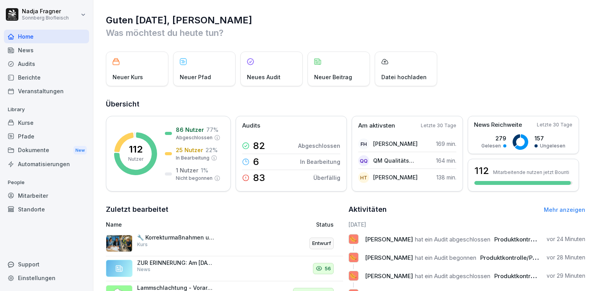
scroll to position [110, 0]
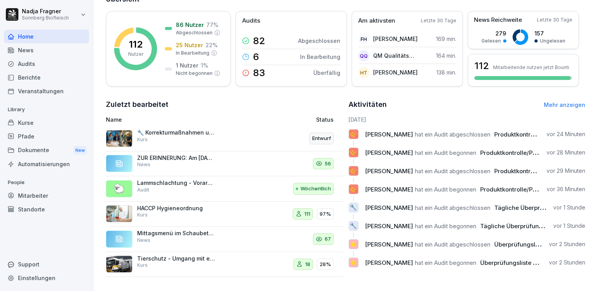
click at [41, 205] on div "Standorte" at bounding box center [46, 210] width 85 height 14
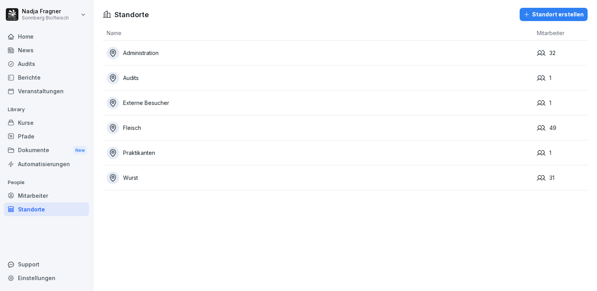
click at [33, 37] on div "Home" at bounding box center [46, 37] width 85 height 14
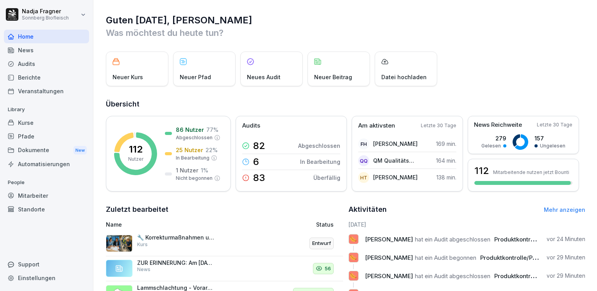
click at [48, 119] on div "Kurse" at bounding box center [46, 123] width 85 height 14
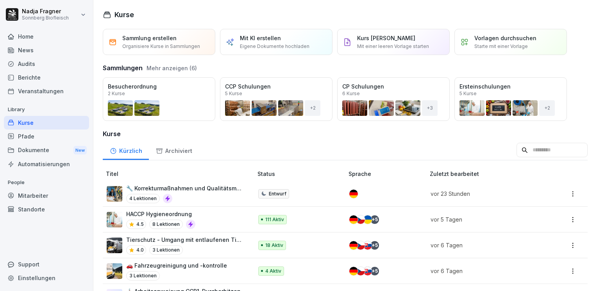
click at [41, 38] on div "Home" at bounding box center [46, 37] width 85 height 14
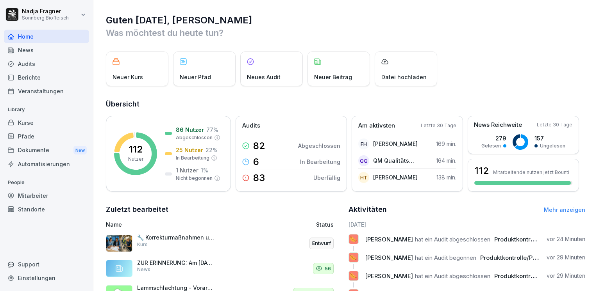
scroll to position [110, 0]
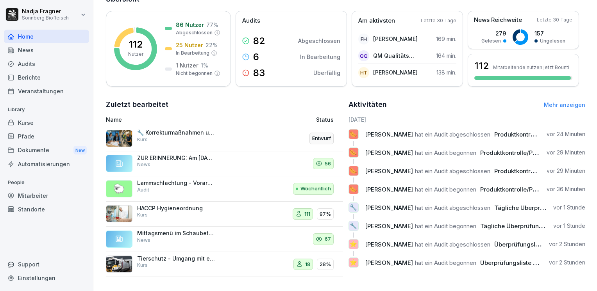
click at [41, 120] on div "Kurse" at bounding box center [46, 123] width 85 height 14
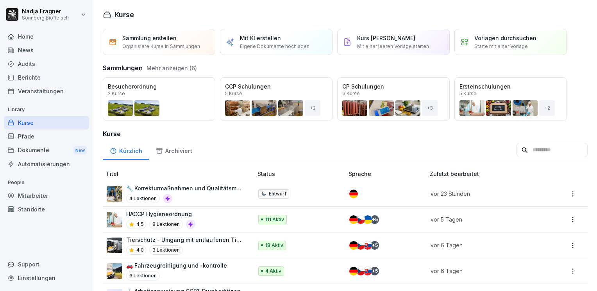
scroll to position [78, 0]
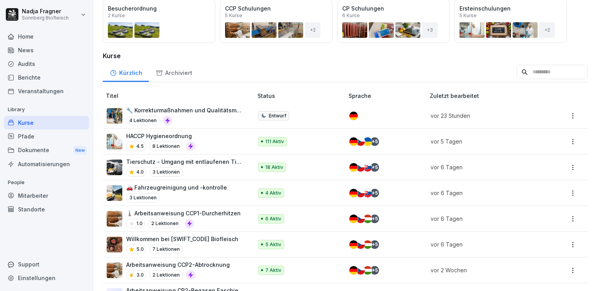
click at [212, 235] on p "Willkommen bei SONNBERG Biofleisch" at bounding box center [182, 239] width 112 height 8
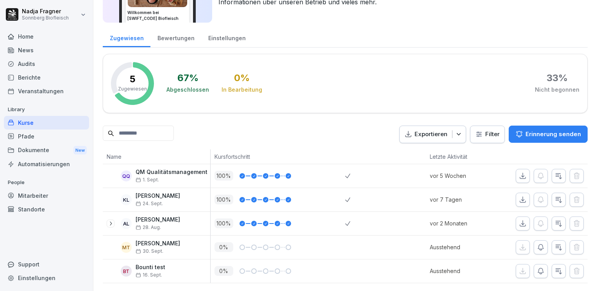
scroll to position [81, 0]
click at [38, 194] on div "Mitarbeiter" at bounding box center [46, 196] width 85 height 14
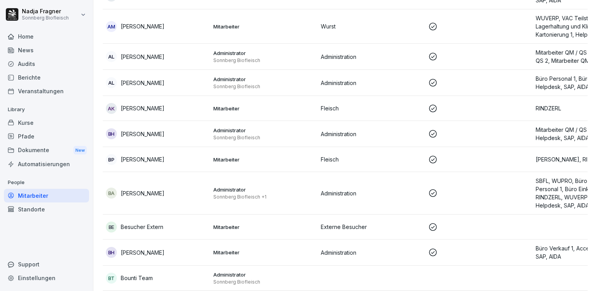
scroll to position [281, 0]
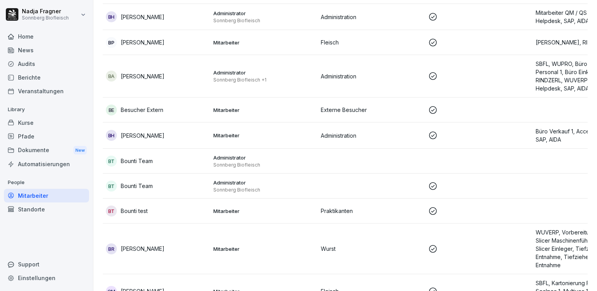
click at [270, 208] on p "Mitarbeiter" at bounding box center [263, 211] width 101 height 7
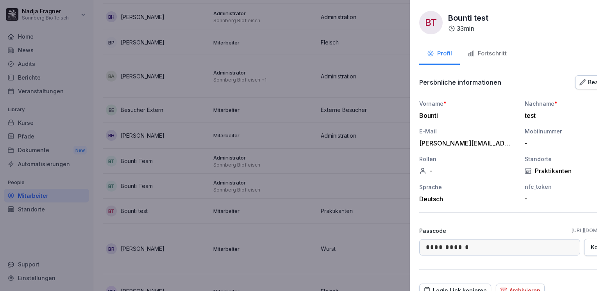
click at [270, 203] on div at bounding box center [298, 145] width 597 height 291
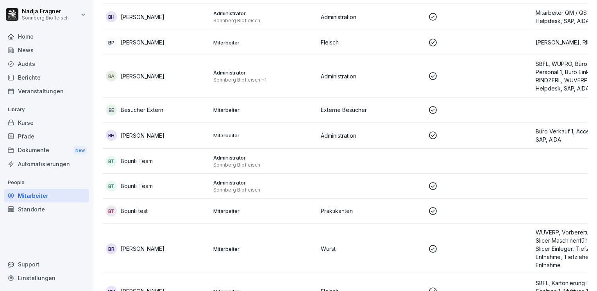
click at [278, 160] on p "Administrator" at bounding box center [263, 157] width 101 height 7
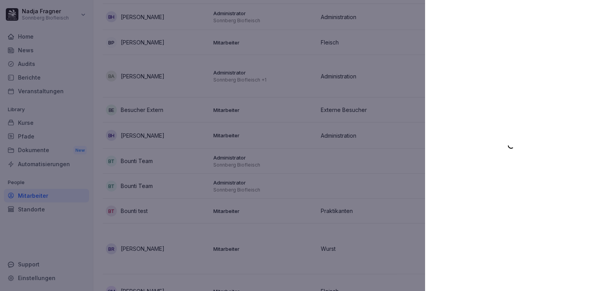
click at [278, 160] on div at bounding box center [298, 145] width 597 height 291
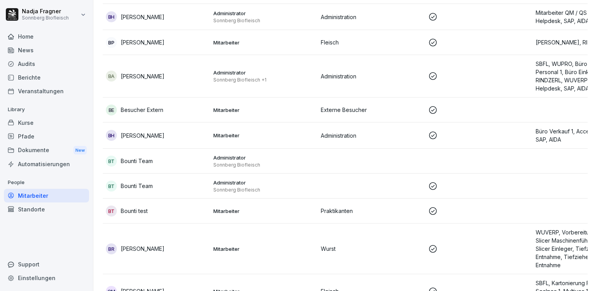
click at [343, 189] on td at bounding box center [370, 186] width 107 height 25
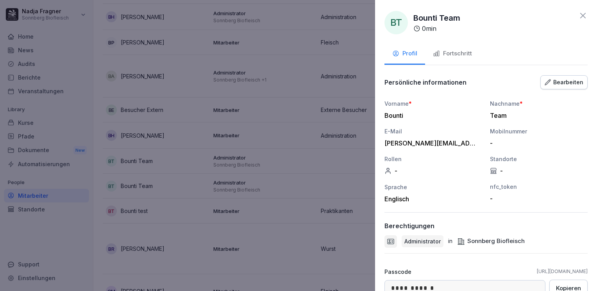
click at [343, 189] on div at bounding box center [298, 145] width 597 height 291
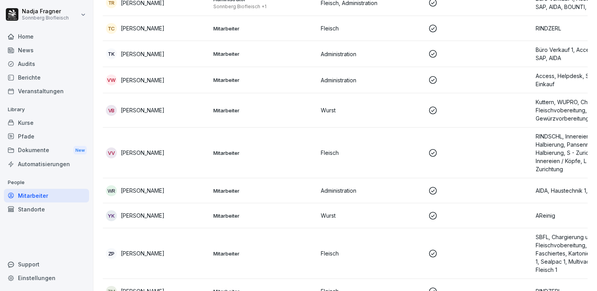
scroll to position [4367, 0]
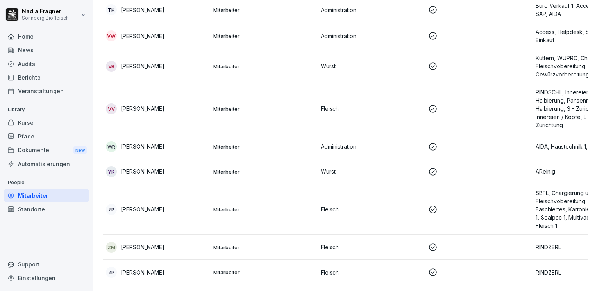
click at [41, 194] on div "Mitarbeiter" at bounding box center [46, 196] width 85 height 14
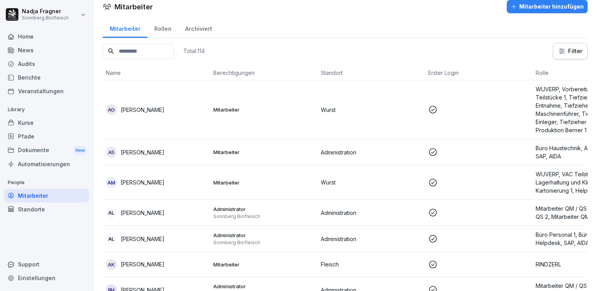
click at [40, 212] on div "Standorte" at bounding box center [46, 210] width 85 height 14
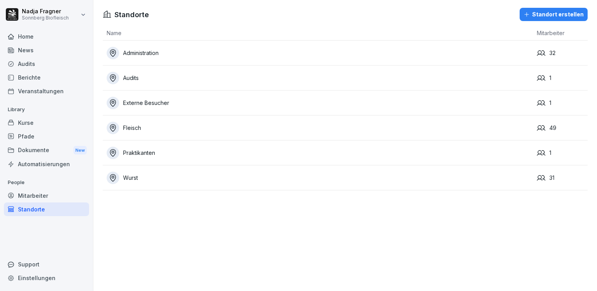
click at [158, 154] on div "Praktikanten" at bounding box center [320, 153] width 426 height 12
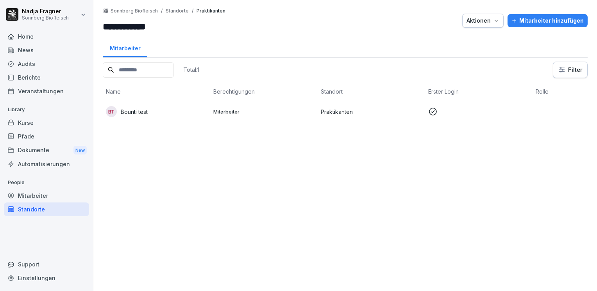
click at [27, 122] on div "Kurse" at bounding box center [46, 123] width 85 height 14
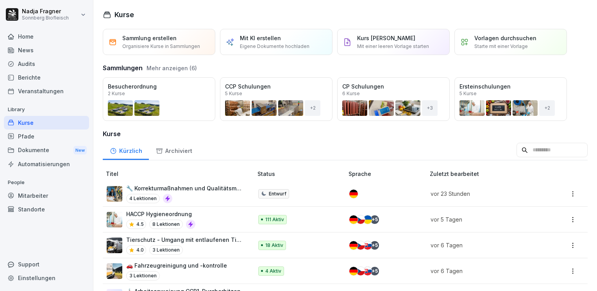
click at [31, 37] on div "Home" at bounding box center [46, 37] width 85 height 14
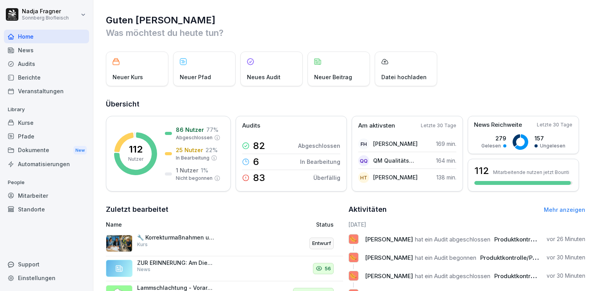
scroll to position [110, 0]
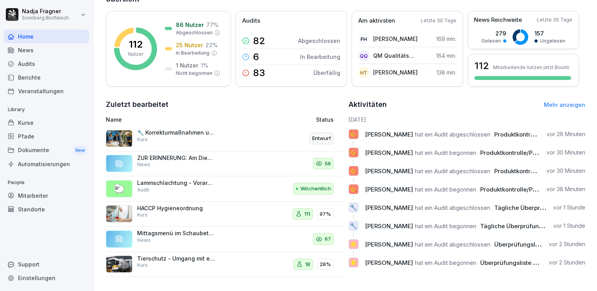
click at [42, 192] on div "Mitarbeiter" at bounding box center [46, 196] width 85 height 14
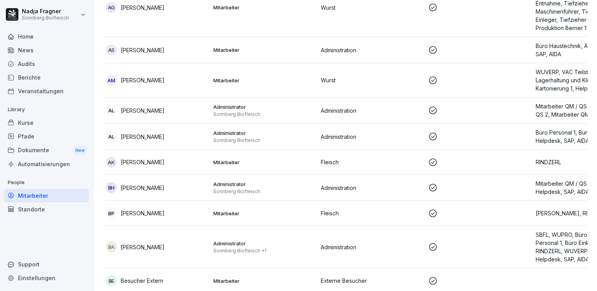
scroll to position [8, 0]
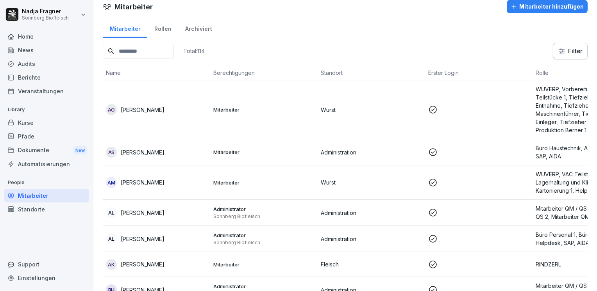
click at [198, 27] on div "Archiviert" at bounding box center [198, 28] width 41 height 20
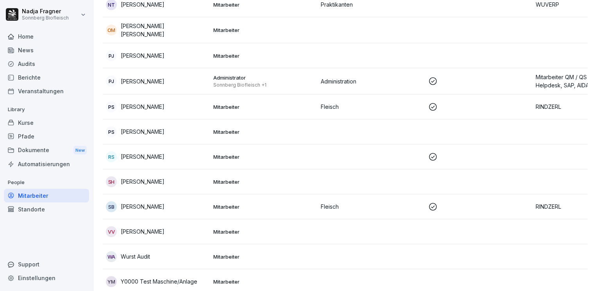
scroll to position [1240, 0]
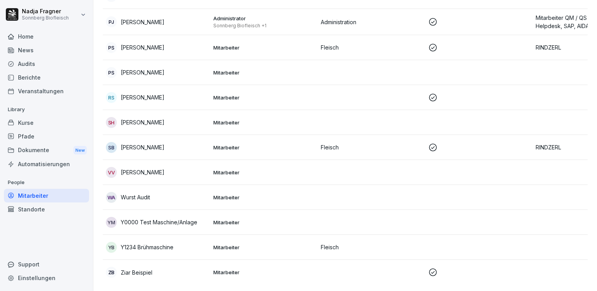
click at [32, 38] on div "Home" at bounding box center [46, 37] width 85 height 14
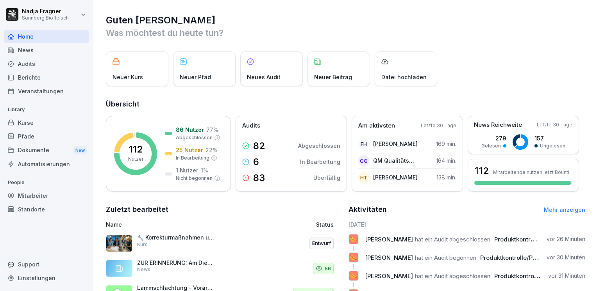
click at [38, 63] on div "Audits" at bounding box center [46, 64] width 85 height 14
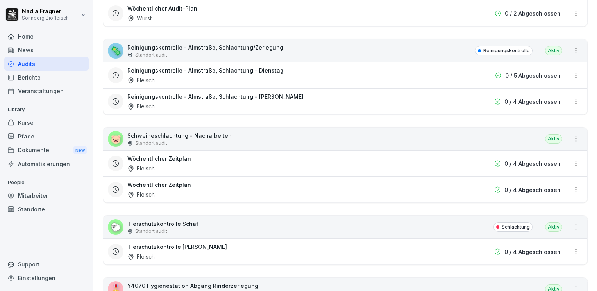
scroll to position [1679, 0]
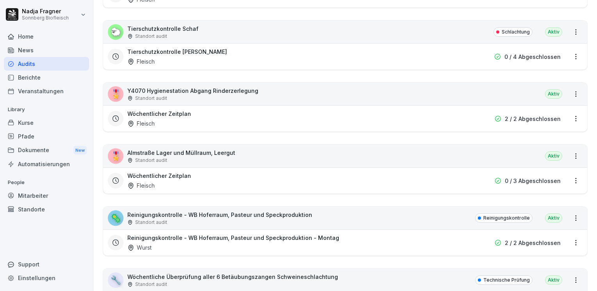
click at [44, 77] on div "Berichte" at bounding box center [46, 78] width 85 height 14
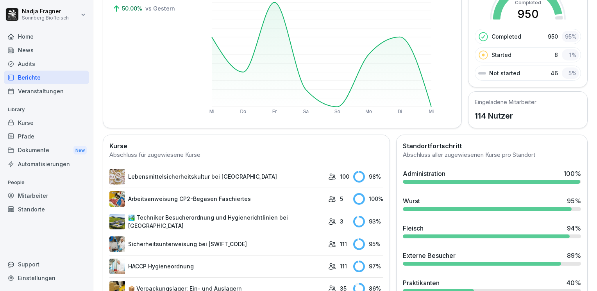
scroll to position [53, 0]
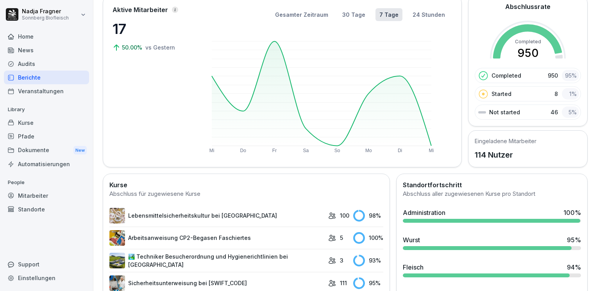
click at [27, 34] on div "Home" at bounding box center [46, 37] width 85 height 14
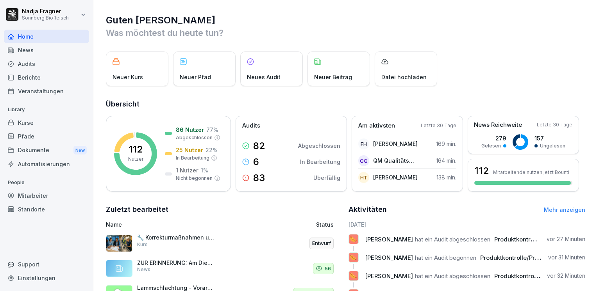
scroll to position [39, 0]
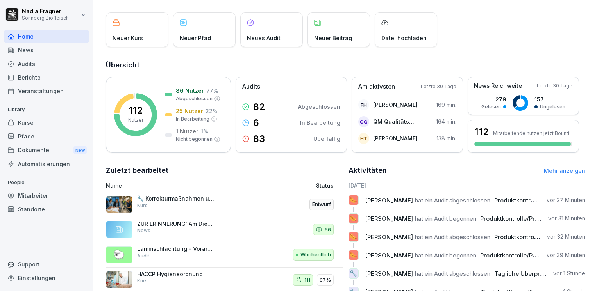
click at [556, 169] on link "Mehr anzeigen" at bounding box center [564, 171] width 41 height 7
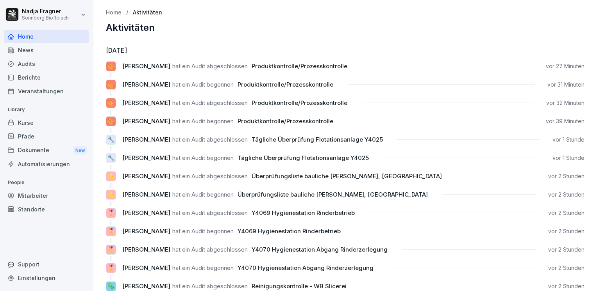
click at [28, 35] on div "Home" at bounding box center [46, 37] width 85 height 14
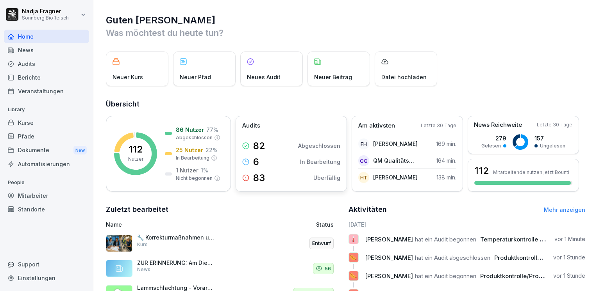
scroll to position [110, 0]
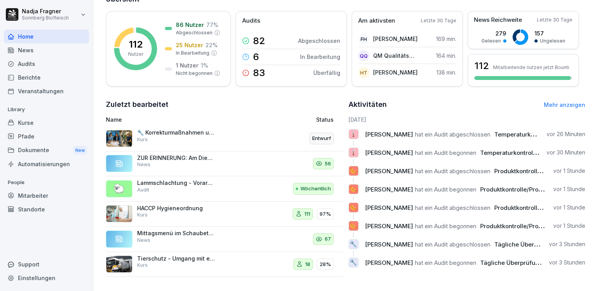
click at [42, 36] on div "Home" at bounding box center [46, 37] width 85 height 14
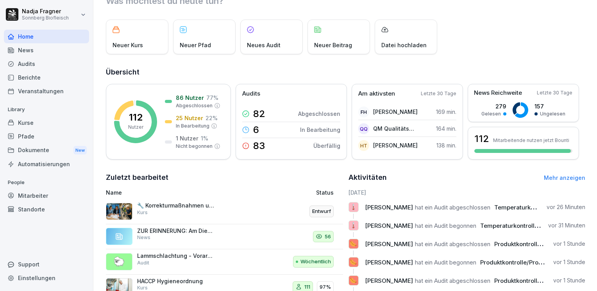
click at [43, 119] on div "Kurse" at bounding box center [46, 123] width 85 height 14
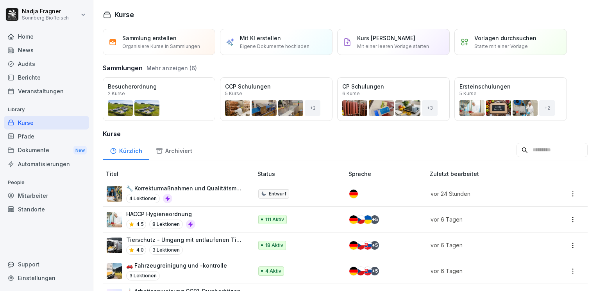
click at [47, 192] on div "Mitarbeiter" at bounding box center [46, 196] width 85 height 14
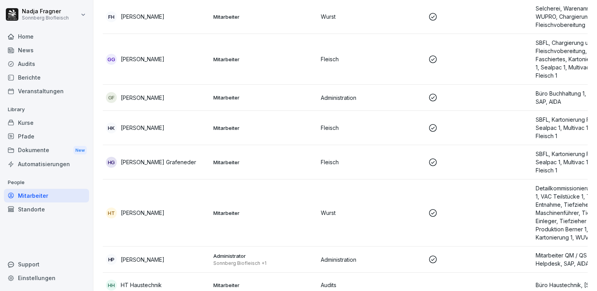
scroll to position [1132, 0]
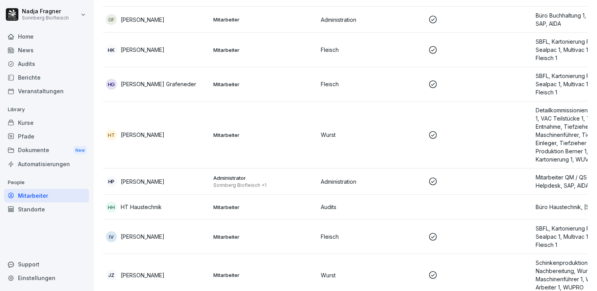
click at [270, 207] on p "Mitarbeiter" at bounding box center [263, 207] width 101 height 7
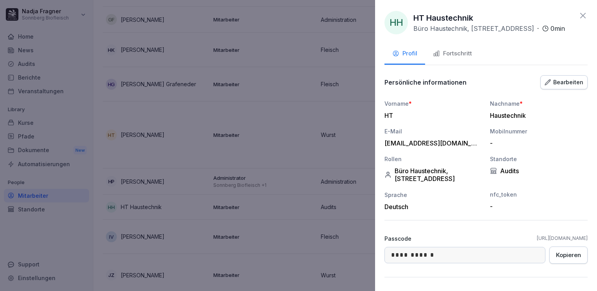
click at [456, 49] on button "Fortschritt" at bounding box center [452, 54] width 55 height 21
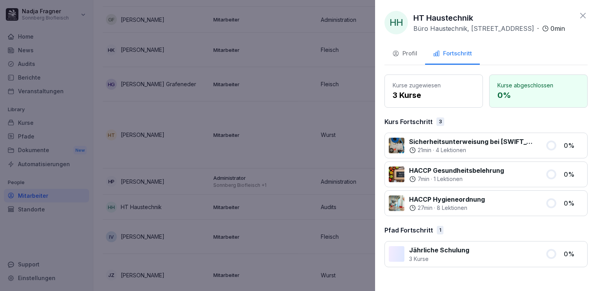
click at [582, 14] on icon at bounding box center [582, 15] width 9 height 9
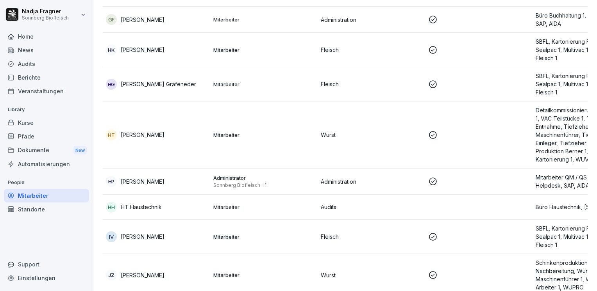
click at [39, 124] on div "Kurse" at bounding box center [46, 123] width 85 height 14
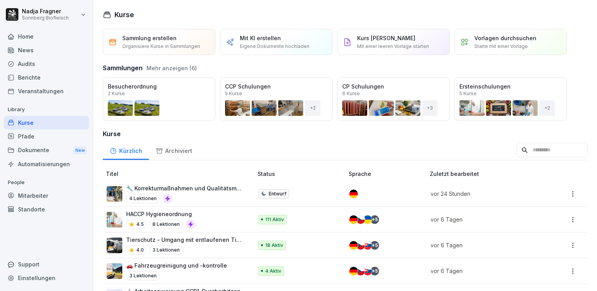
click at [36, 134] on div "Pfade" at bounding box center [46, 137] width 85 height 14
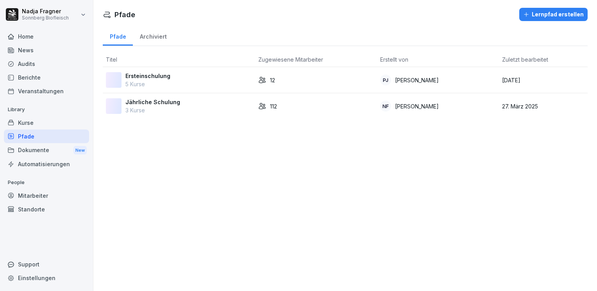
click at [184, 101] on div "Jährliche Schulung 3 Kurse" at bounding box center [179, 106] width 146 height 16
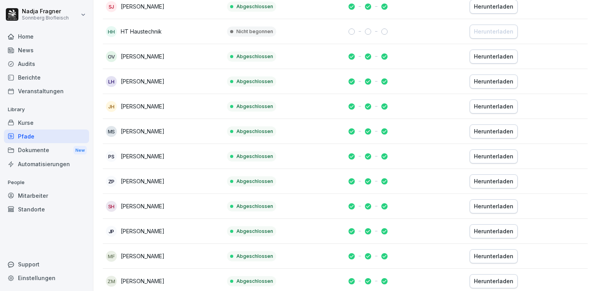
scroll to position [223, 0]
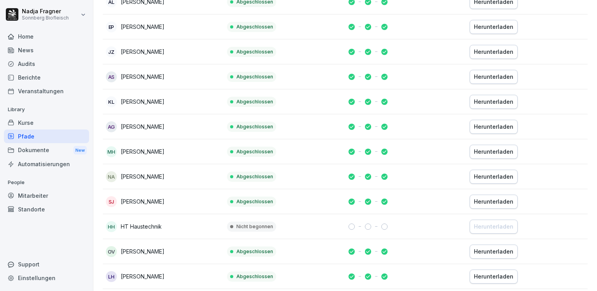
click at [312, 221] on td "Nicht begonnen" at bounding box center [284, 226] width 121 height 25
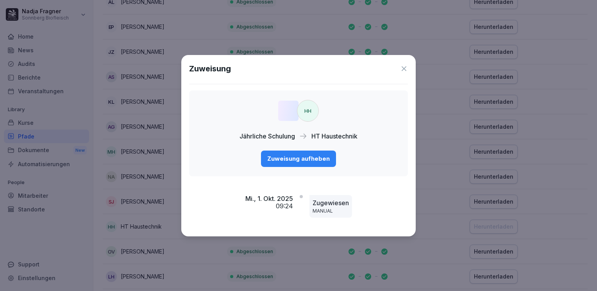
click at [317, 160] on div "Zuweisung aufheben" at bounding box center [298, 159] width 62 height 9
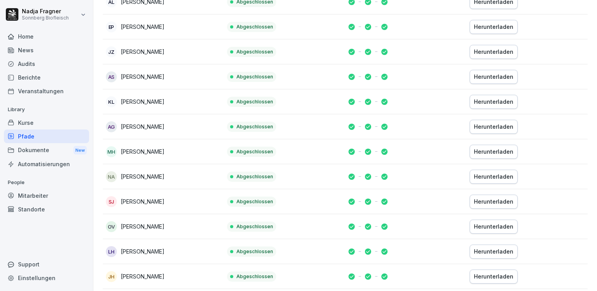
click at [32, 39] on div "Home" at bounding box center [46, 37] width 85 height 14
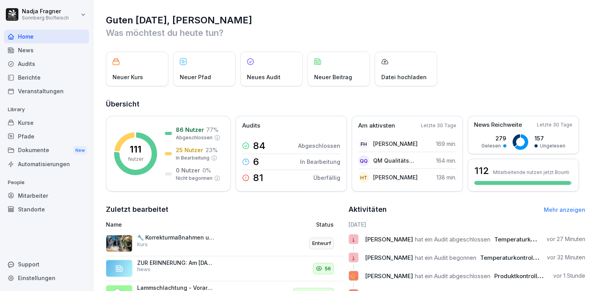
click at [44, 194] on div "Mitarbeiter" at bounding box center [46, 196] width 85 height 14
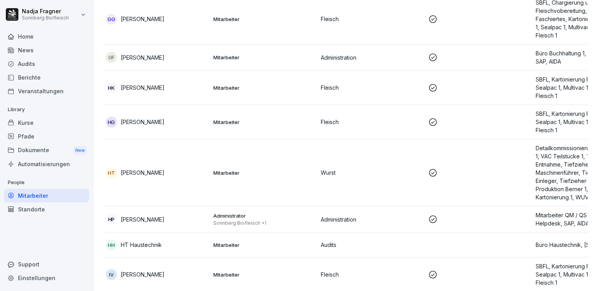
scroll to position [1132, 0]
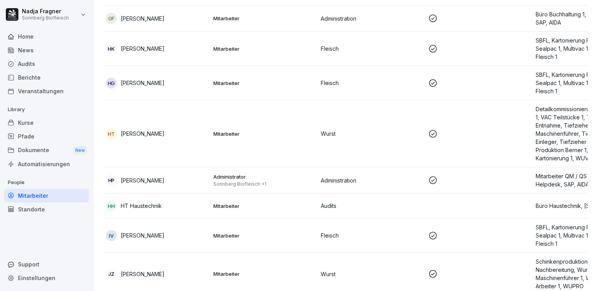
click at [292, 203] on p "Mitarbeiter" at bounding box center [263, 206] width 101 height 7
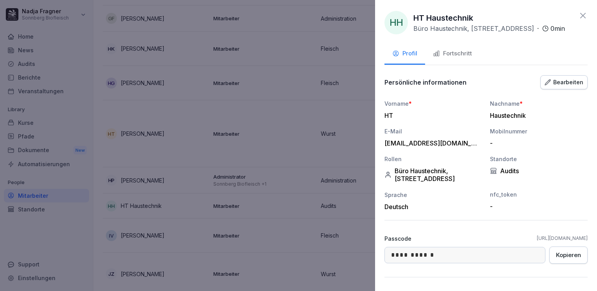
click at [451, 51] on div "Fortschritt" at bounding box center [452, 53] width 39 height 9
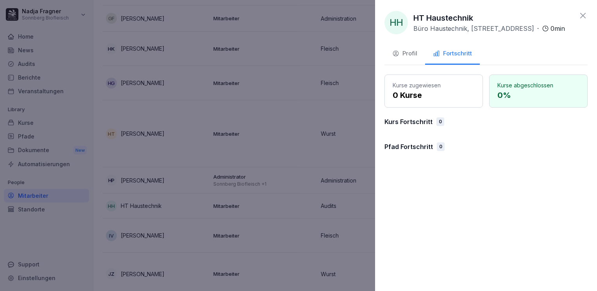
click at [406, 52] on div "Profil" at bounding box center [404, 53] width 25 height 9
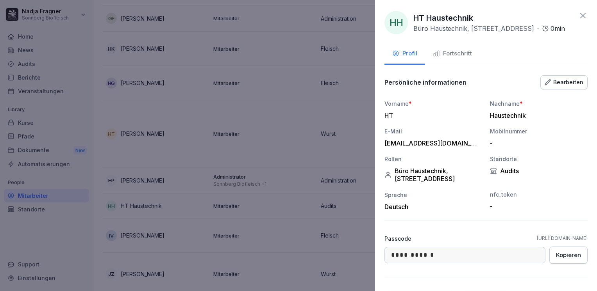
click at [580, 15] on icon at bounding box center [582, 15] width 5 height 5
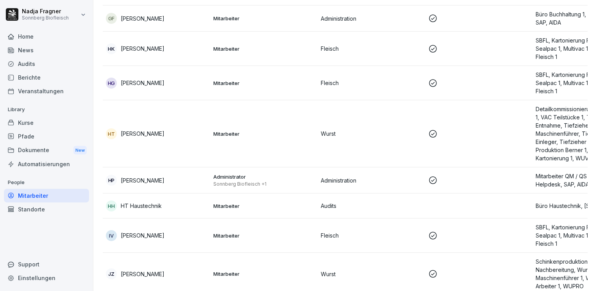
click at [27, 39] on div "Home" at bounding box center [46, 37] width 85 height 14
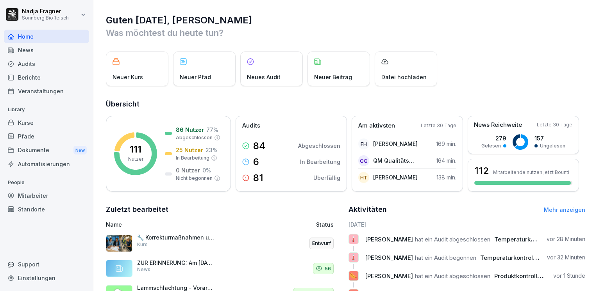
click at [30, 32] on div "Home" at bounding box center [46, 37] width 85 height 14
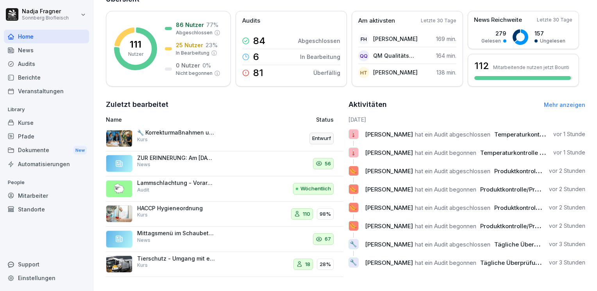
click at [23, 48] on div "News" at bounding box center [46, 50] width 85 height 14
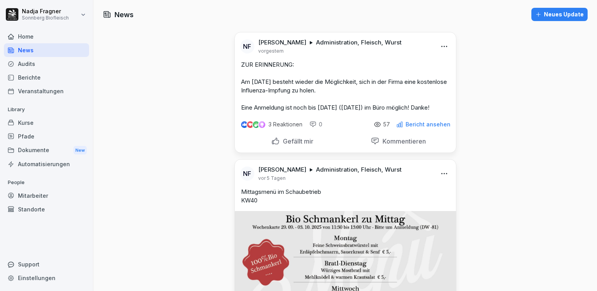
click at [35, 37] on div "Home" at bounding box center [46, 37] width 85 height 14
